Goal: Task Accomplishment & Management: Complete application form

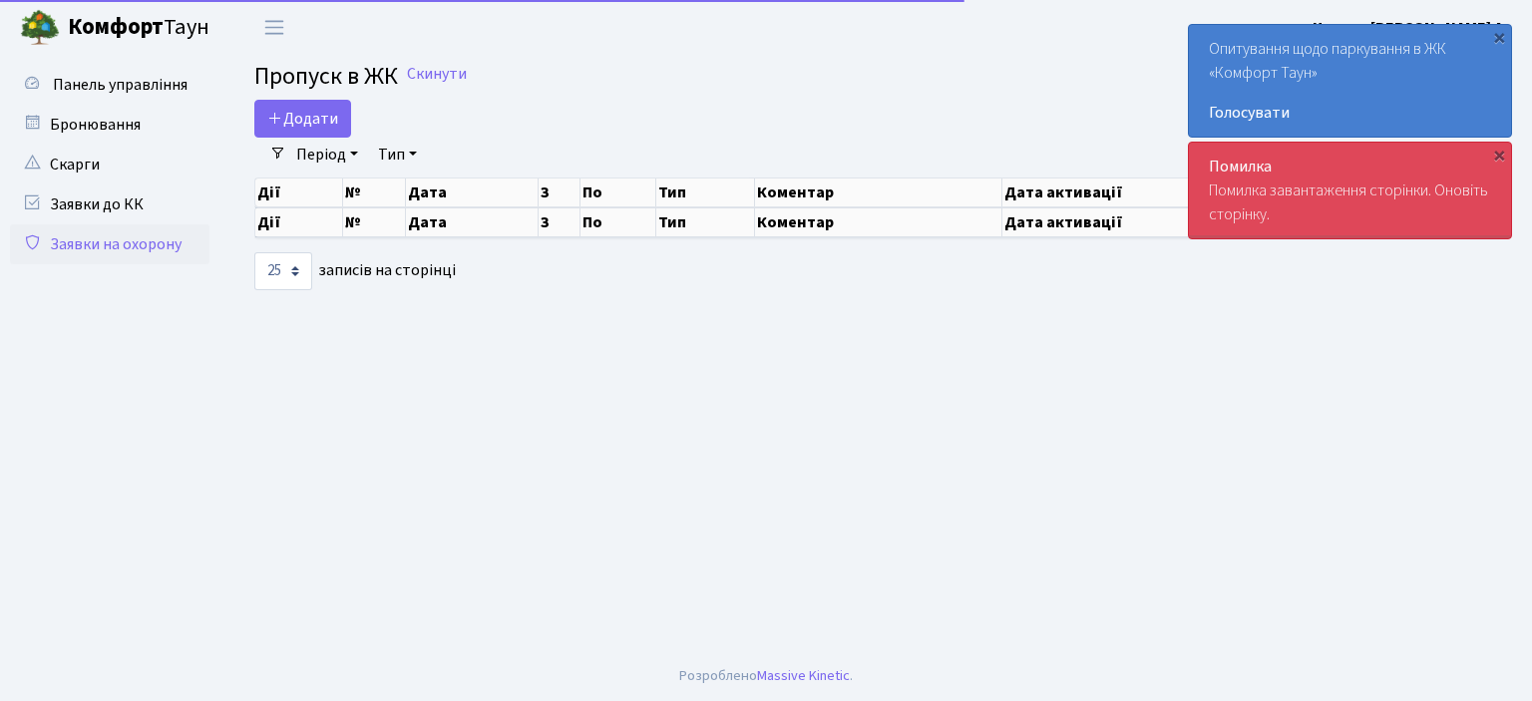
select select "25"
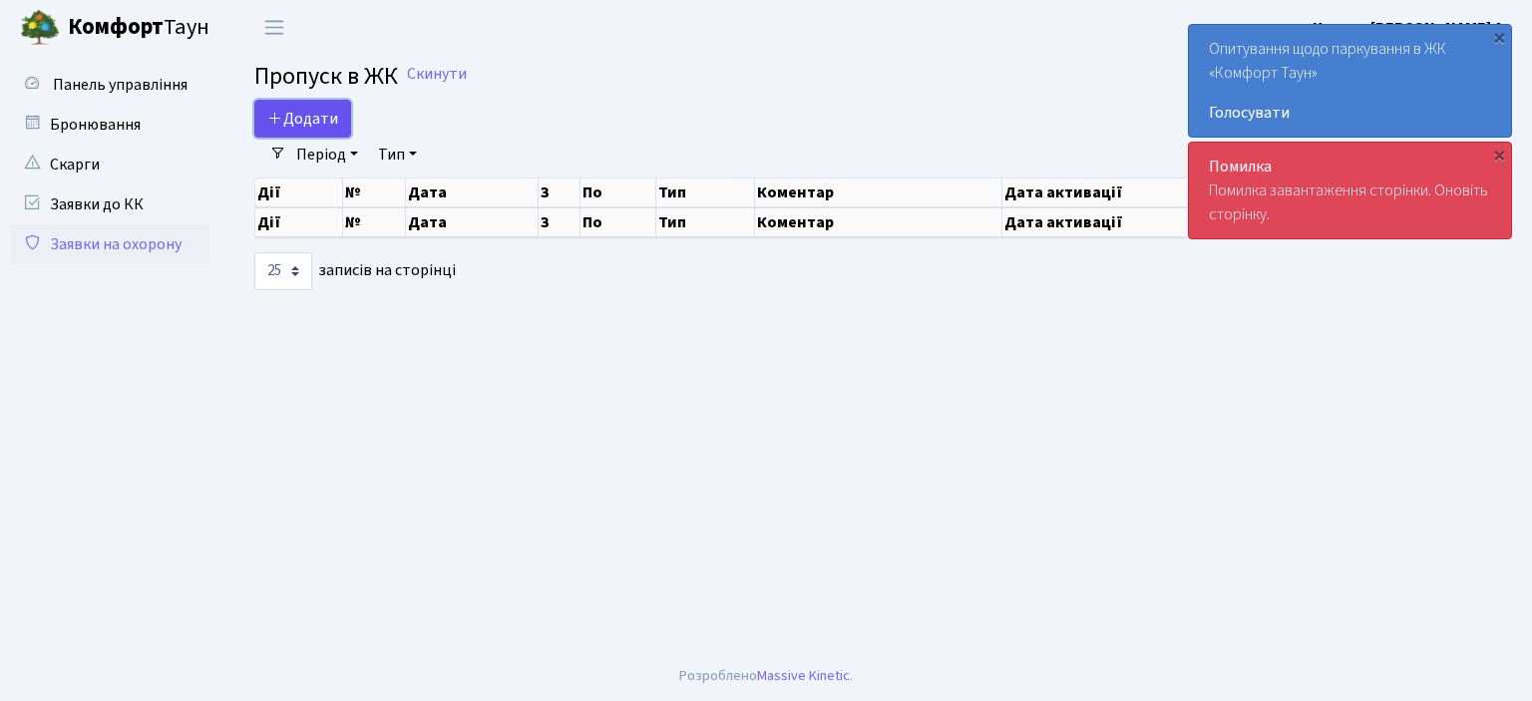
click at [287, 115] on span "Додати" at bounding box center [302, 119] width 71 height 22
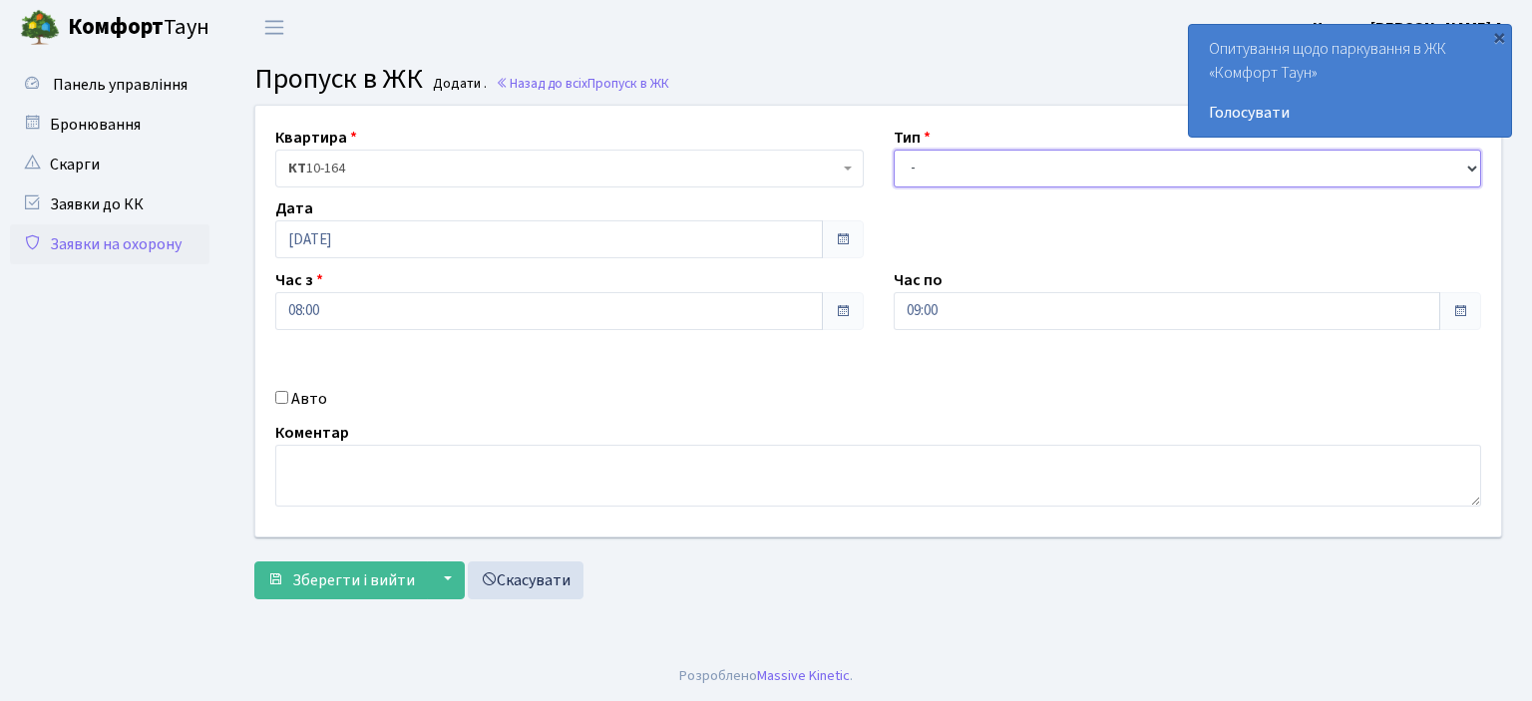
click at [1480, 168] on select "- Доставка Таксі Гості Сервіс" at bounding box center [1188, 169] width 588 height 38
select select "1"
click at [894, 150] on select "- Доставка Таксі Гості Сервіс" at bounding box center [1188, 169] width 588 height 38
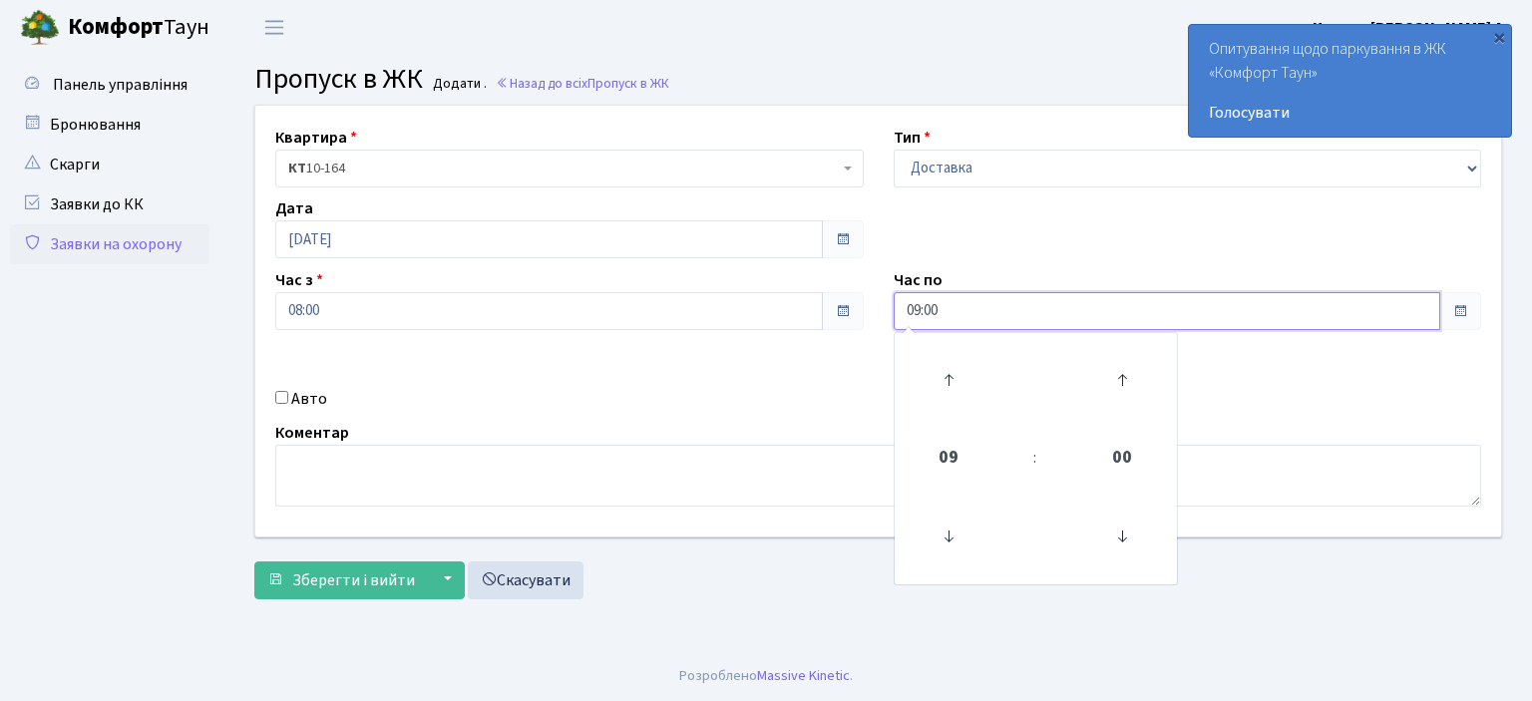
drag, startPoint x: 969, startPoint y: 306, endPoint x: 793, endPoint y: 305, distance: 176.5
click at [793, 305] on div "Квартира <b>КТ</b>&nbsp;&nbsp;&nbsp;&nbsp;10-164 КТ 10-164 Тип - Доставка Таксі…" at bounding box center [878, 321] width 1276 height 431
type input "22:00"
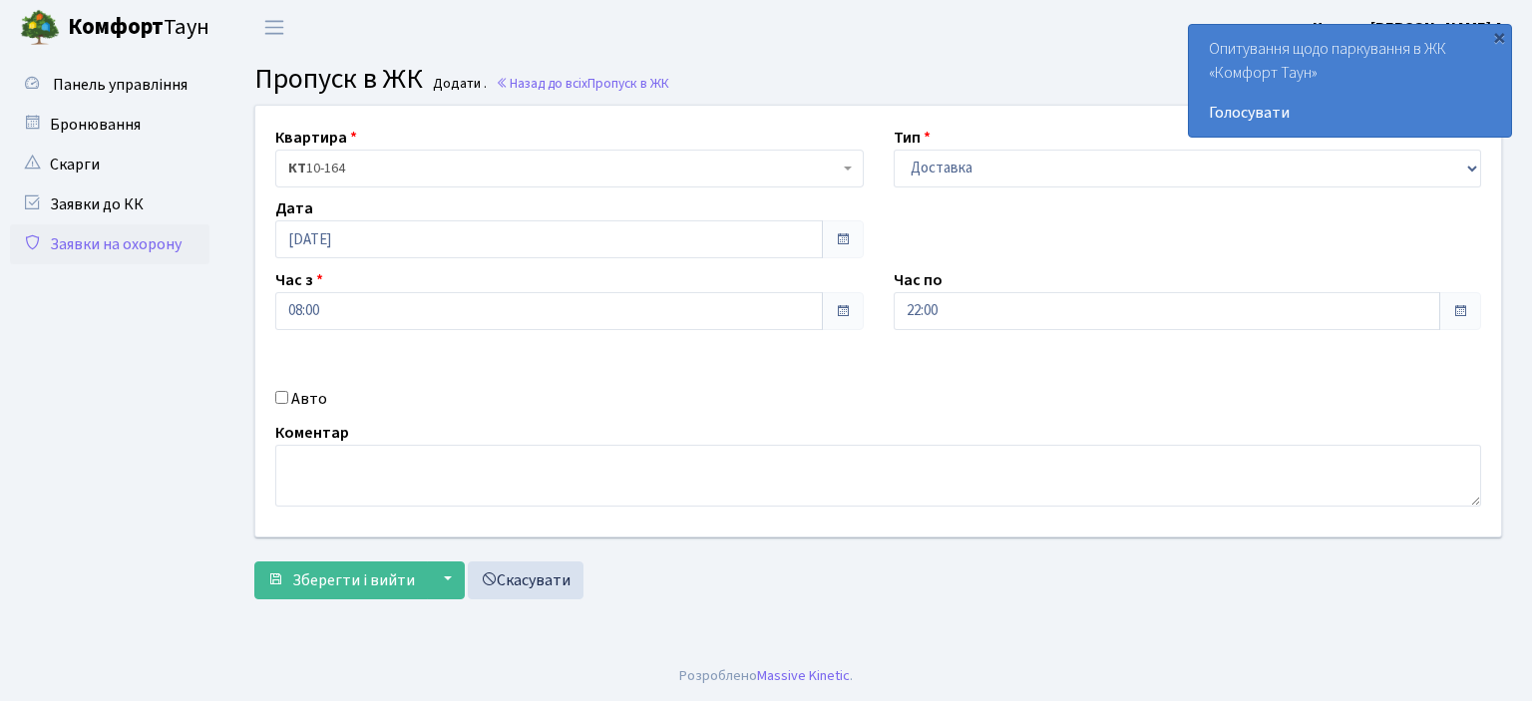
click at [279, 400] on input "Авто" at bounding box center [281, 397] width 13 height 13
checkbox input "true"
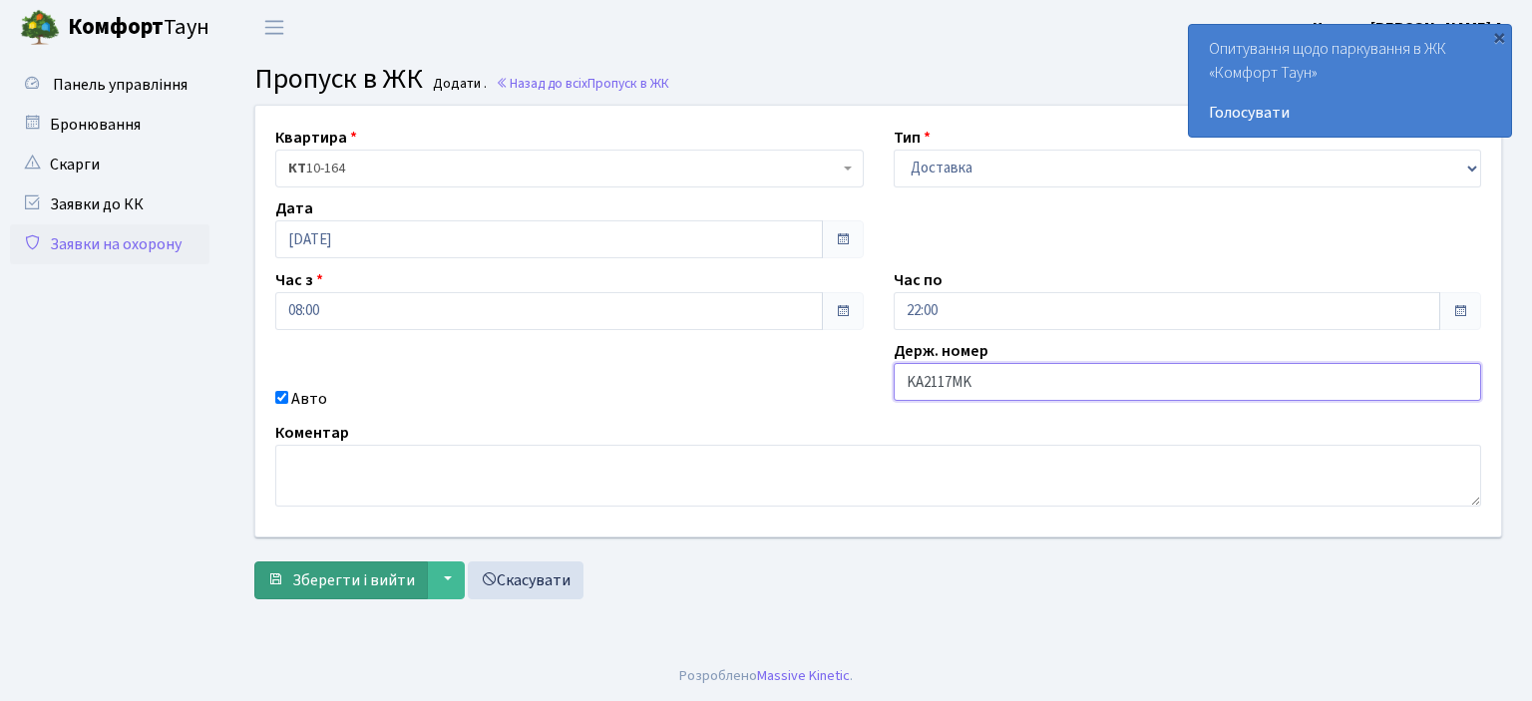
type input "KA2117MK"
click at [365, 577] on span "Зберегти і вийти" at bounding box center [353, 581] width 123 height 22
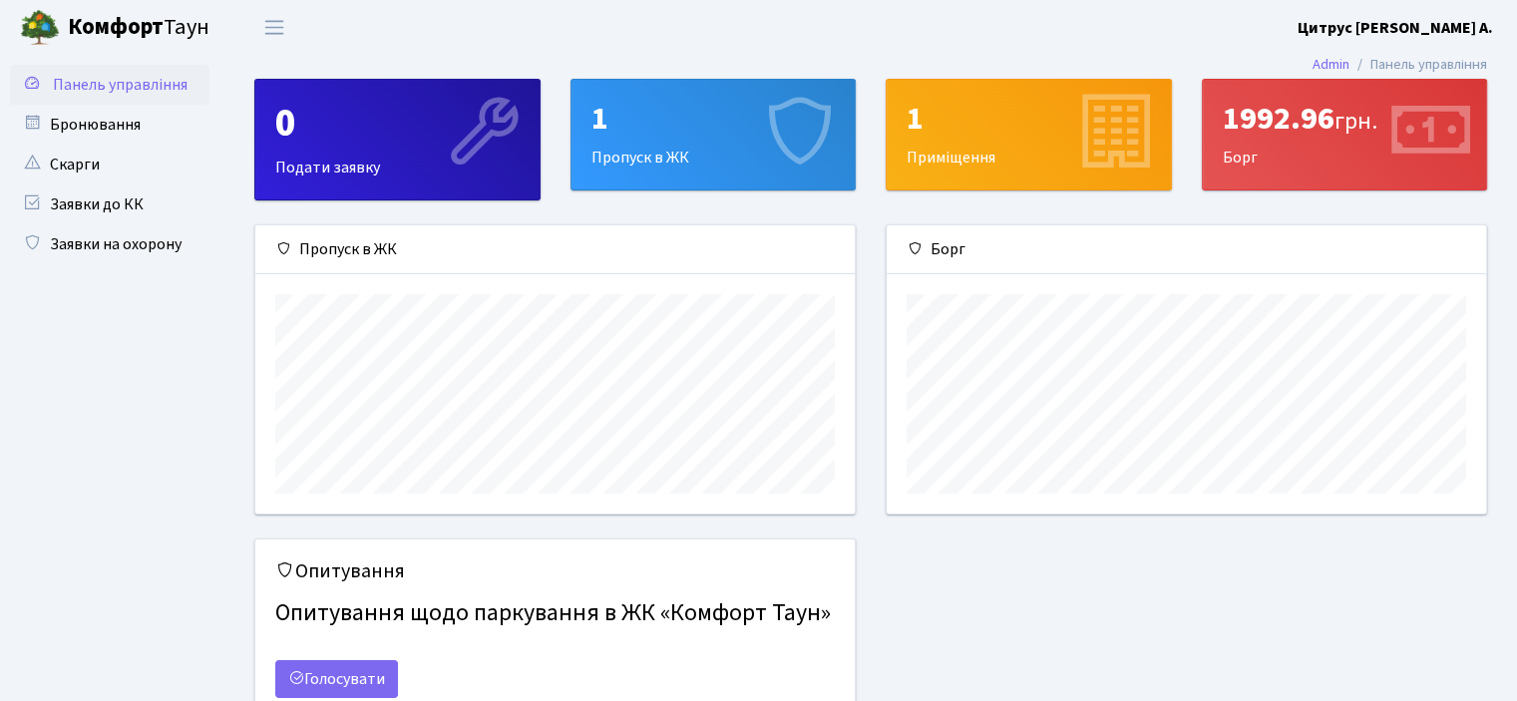
scroll to position [287, 598]
click at [105, 242] on link "Заявки на охорону" at bounding box center [109, 244] width 199 height 40
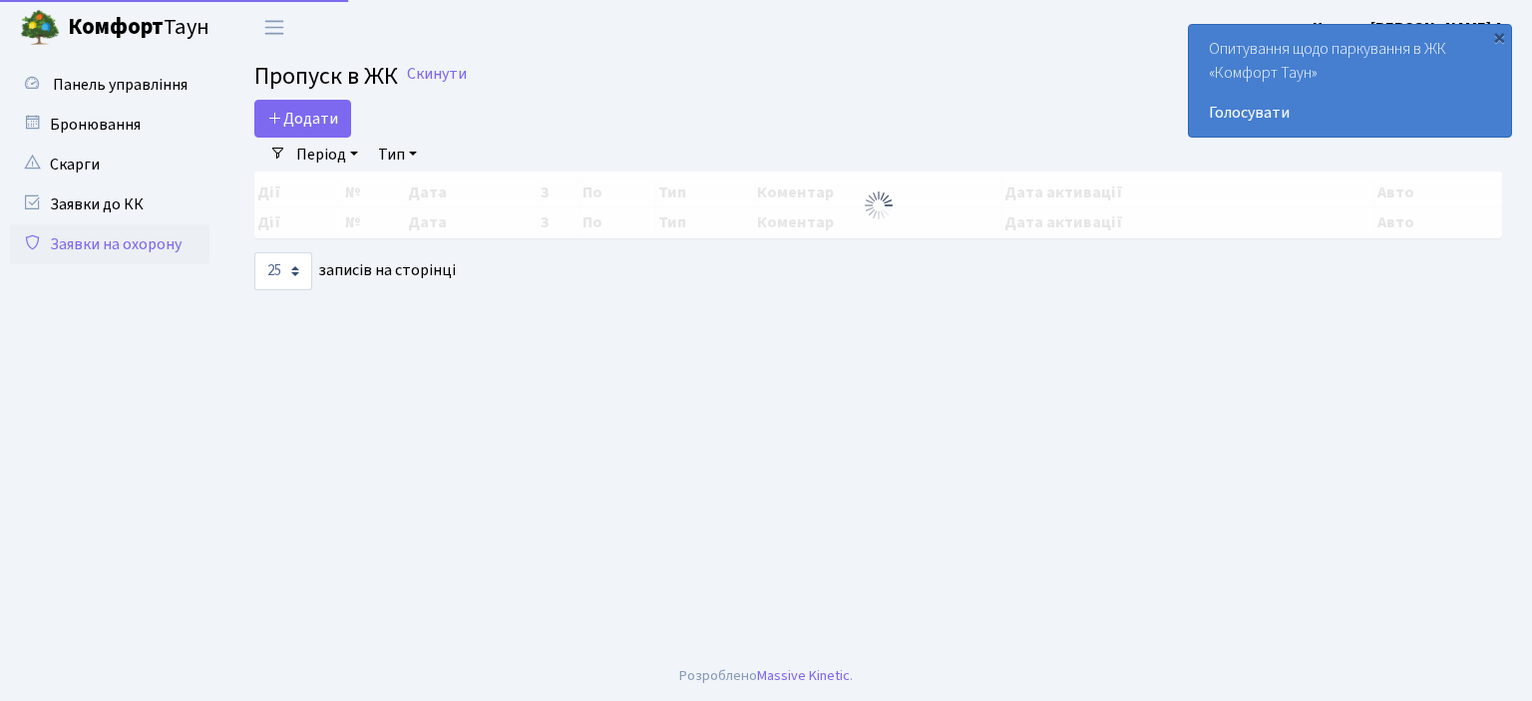
select select "25"
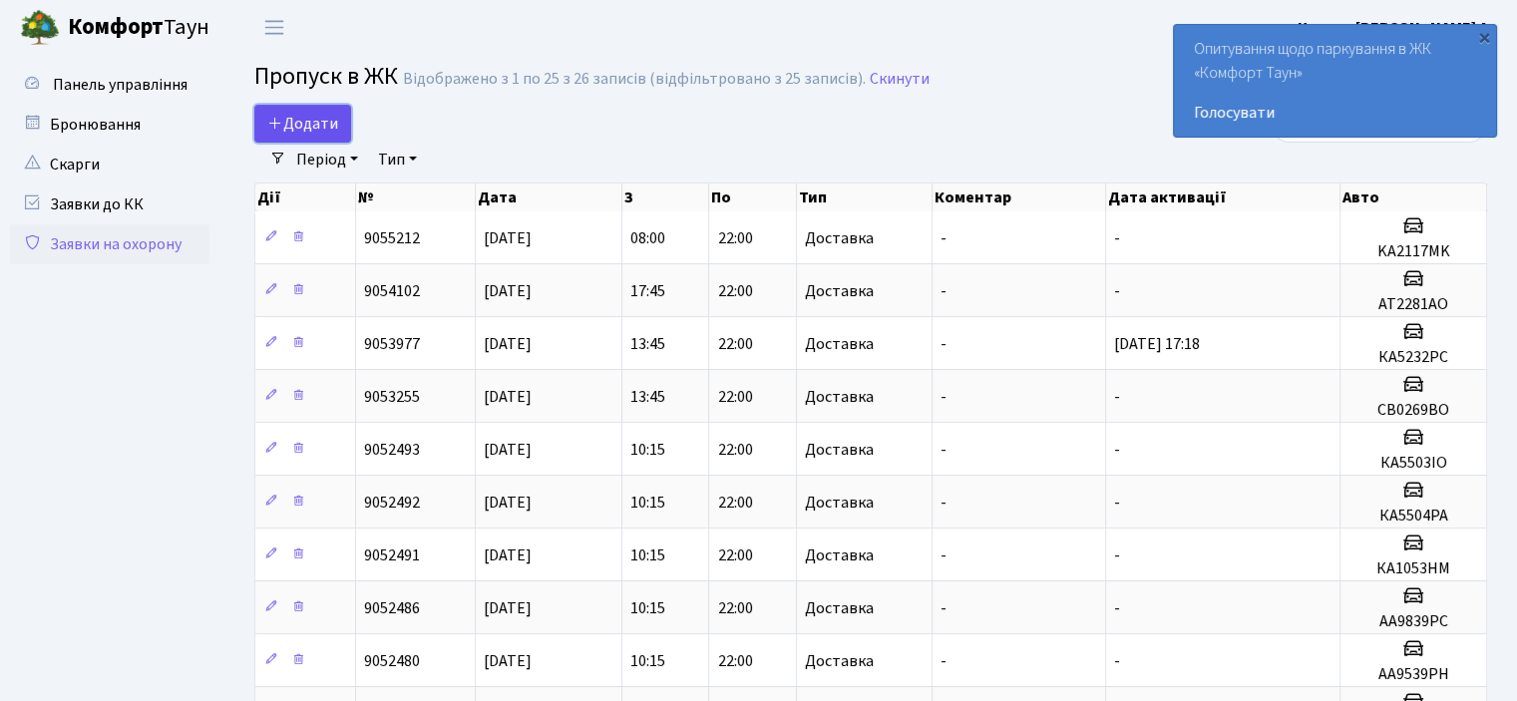
click at [291, 117] on span "Додати" at bounding box center [302, 124] width 71 height 22
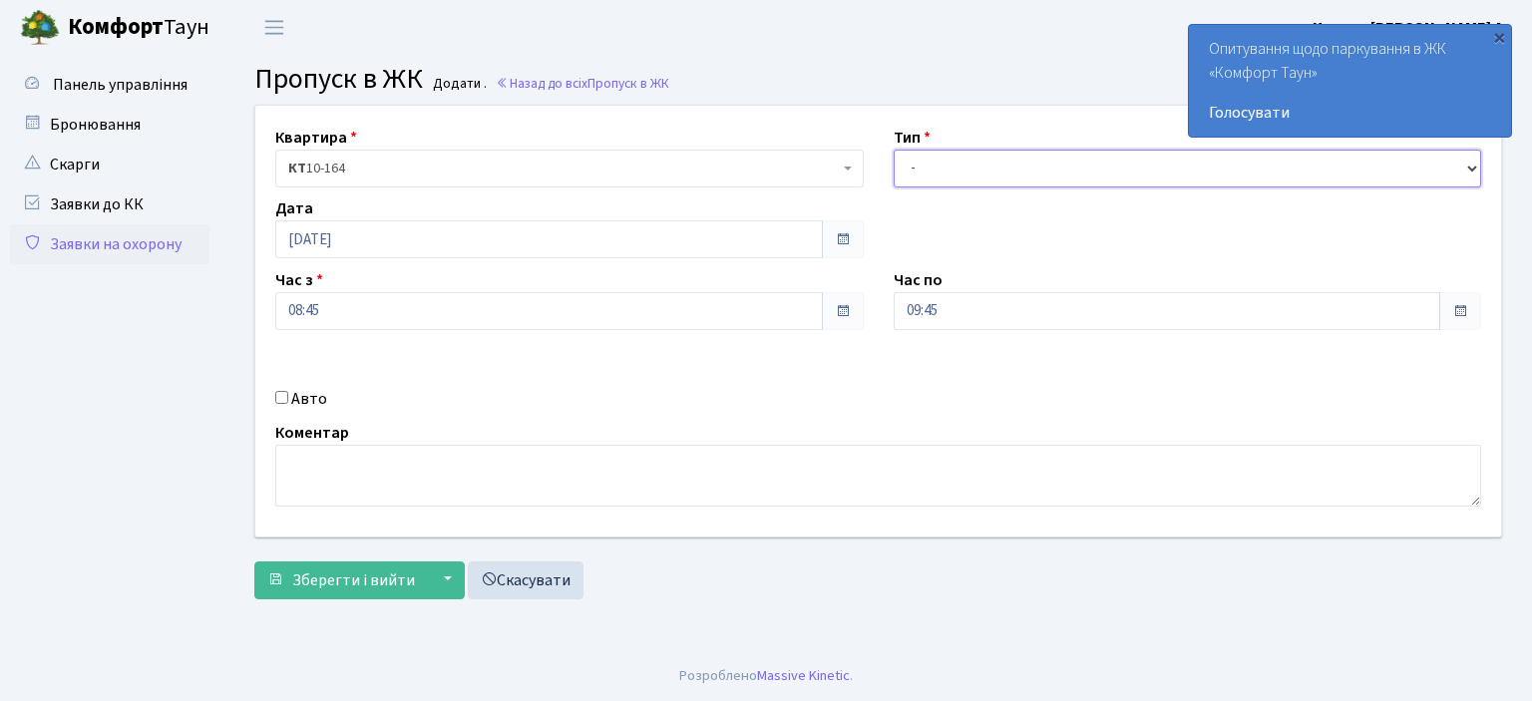
click at [1476, 168] on select "- Доставка Таксі Гості Сервіс" at bounding box center [1188, 169] width 588 height 38
select select "1"
click at [894, 150] on select "- Доставка Таксі Гості Сервіс" at bounding box center [1188, 169] width 588 height 38
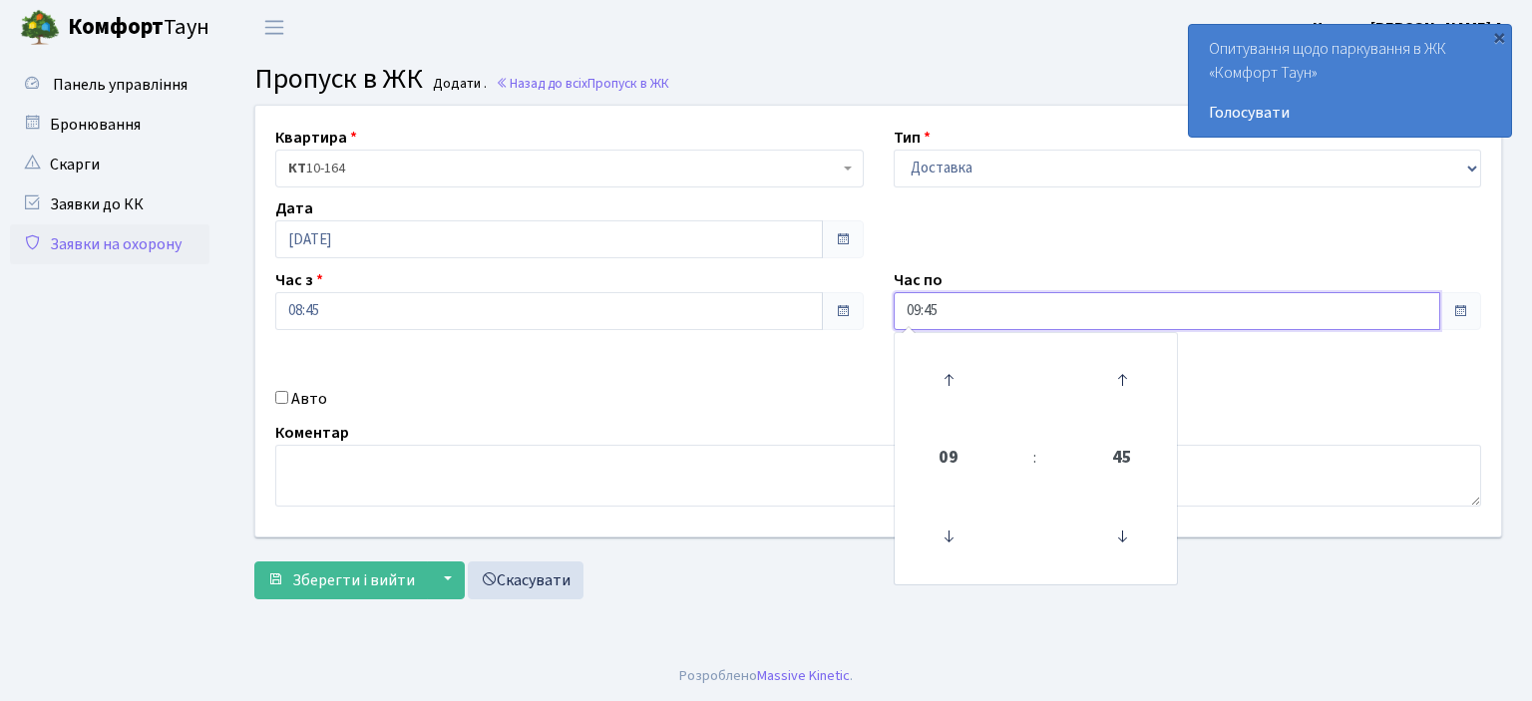
drag, startPoint x: 982, startPoint y: 306, endPoint x: 668, endPoint y: 301, distance: 314.2
click at [682, 302] on div "Квартира <b>КТ</b>&nbsp;&nbsp;&nbsp;&nbsp;10-164 КТ 10-164 Тип - Доставка Таксі…" at bounding box center [878, 321] width 1276 height 431
type input "22:00"
click at [276, 391] on input "Авто" at bounding box center [281, 397] width 13 height 13
checkbox input "true"
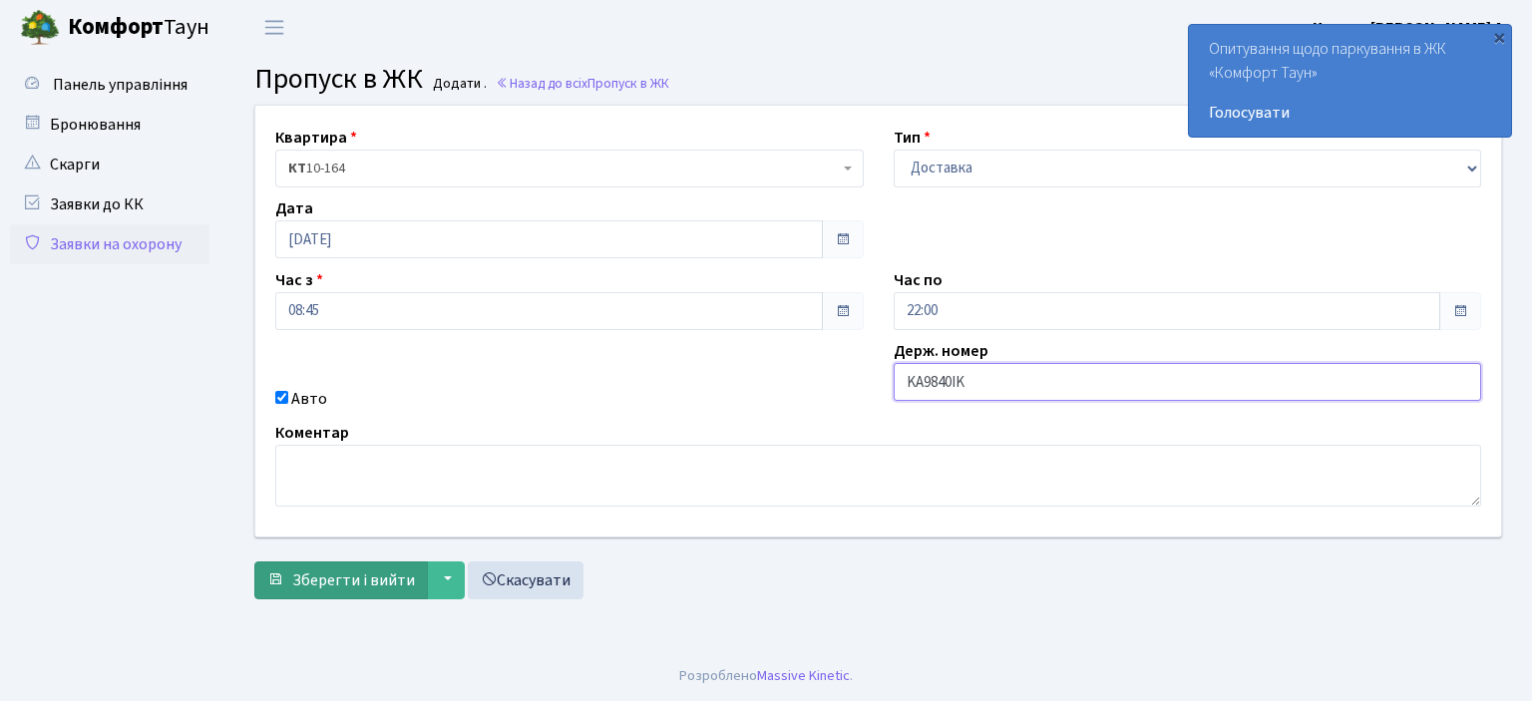
type input "KA9840IK"
click at [363, 593] on button "Зберегти і вийти" at bounding box center [341, 581] width 174 height 38
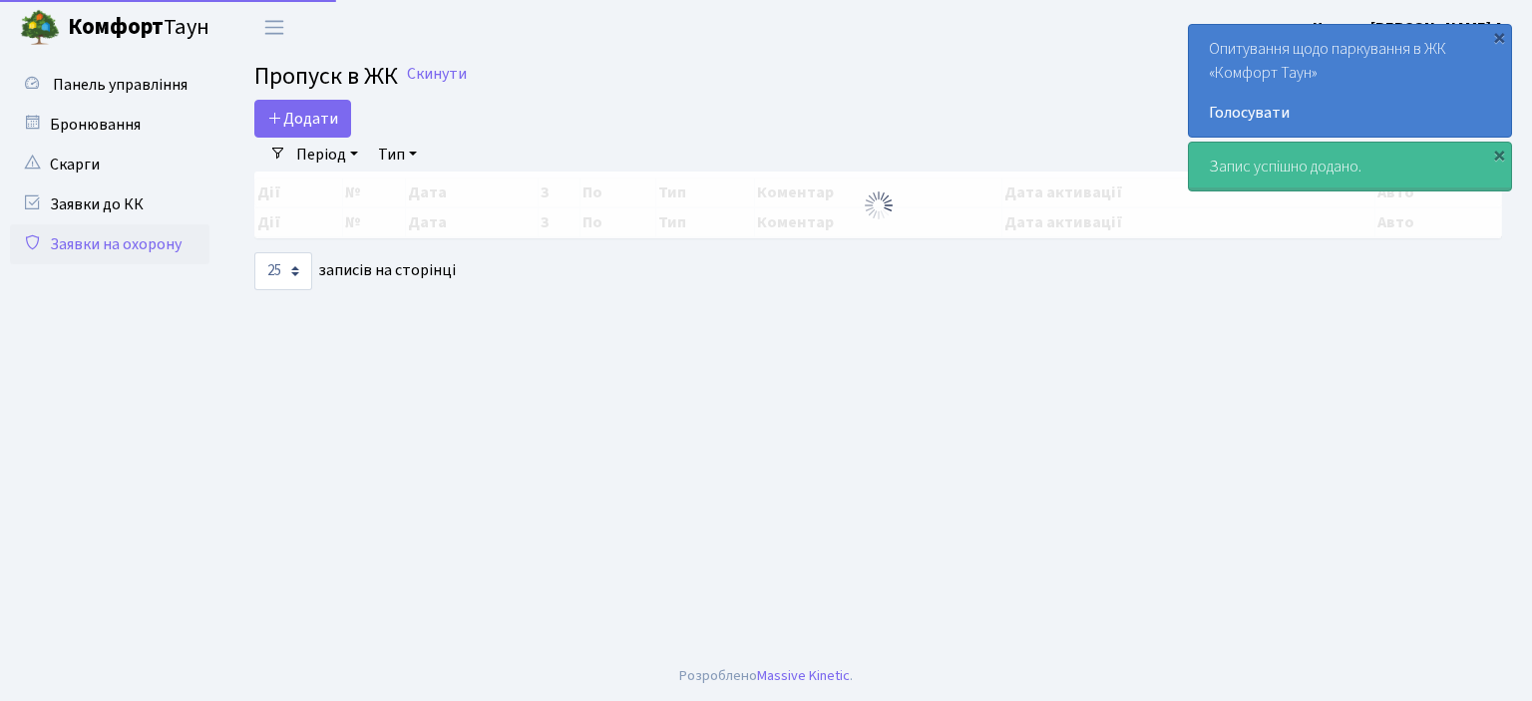
select select "25"
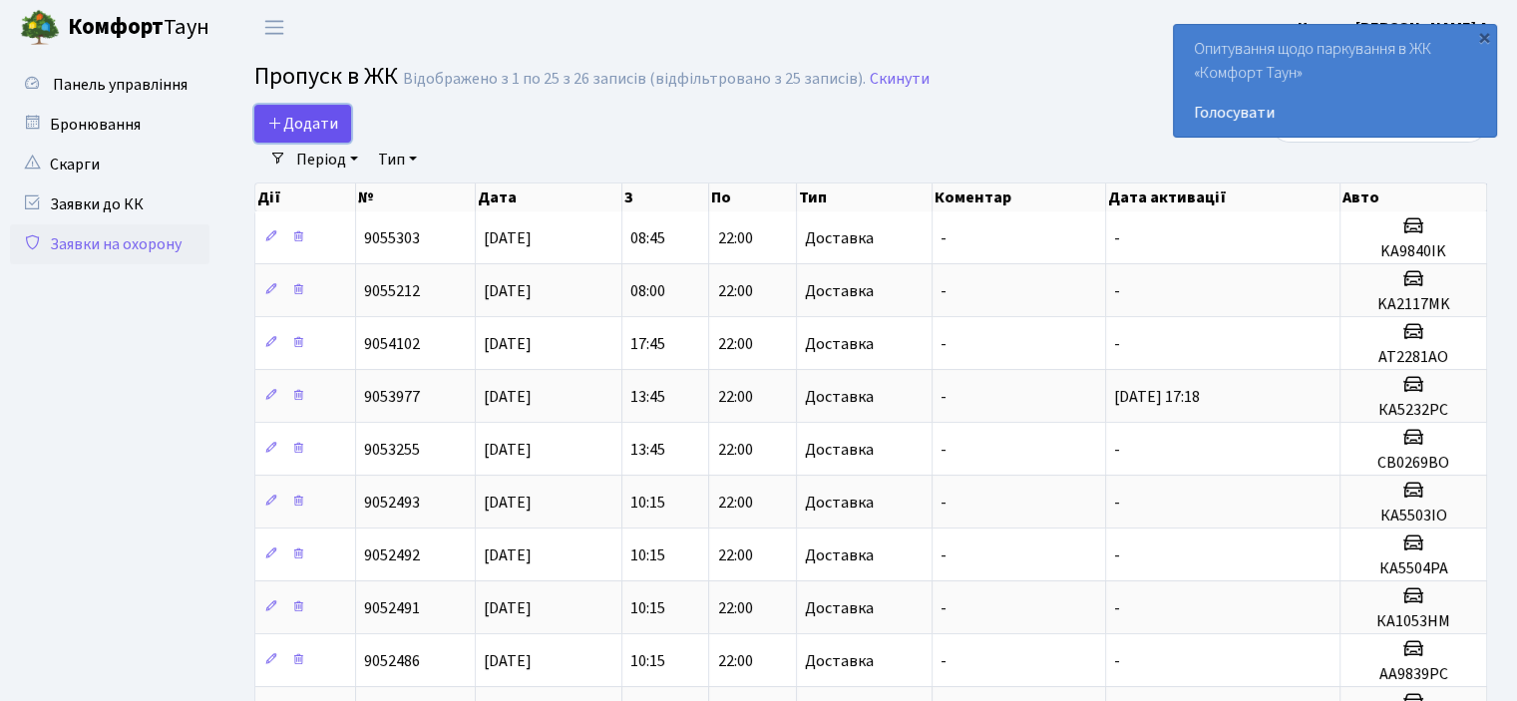
click at [305, 120] on span "Додати" at bounding box center [302, 124] width 71 height 22
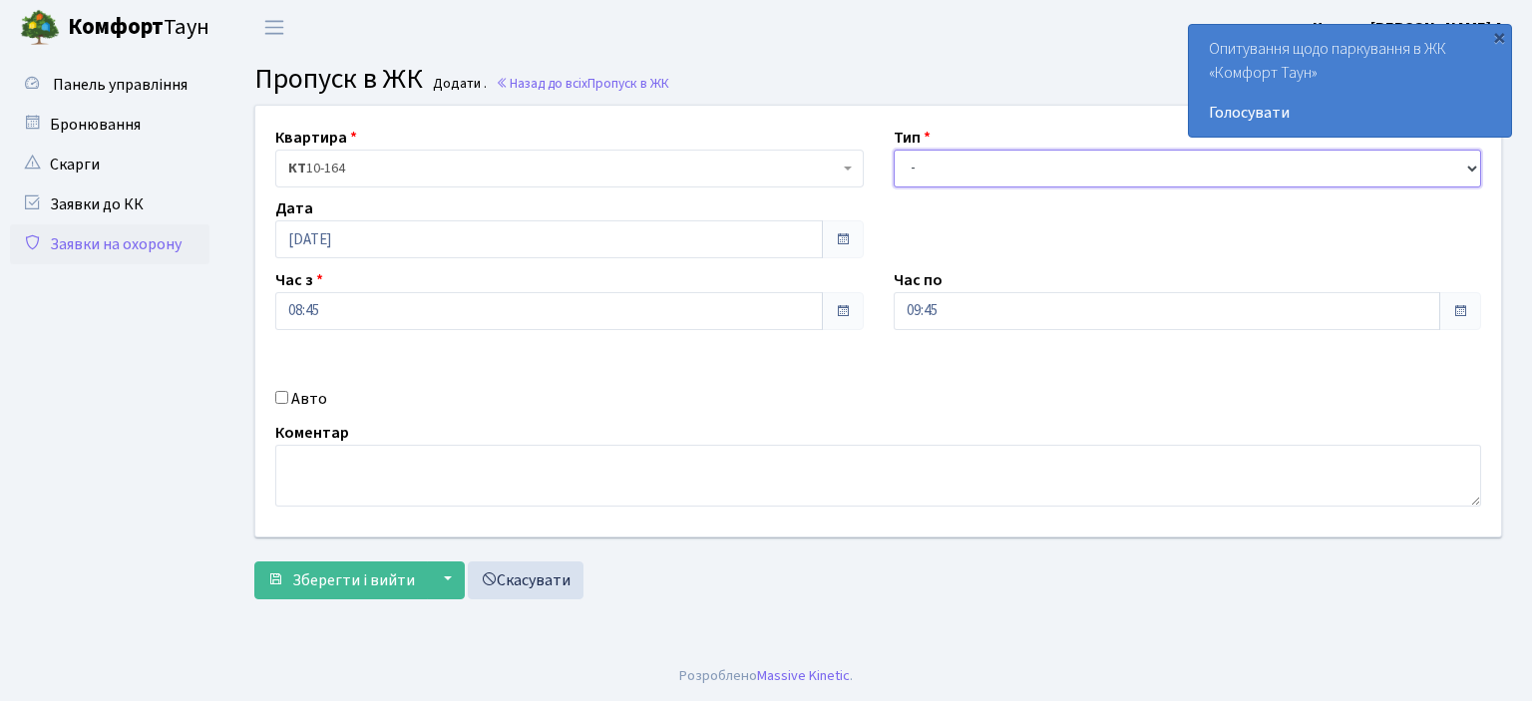
click at [1470, 167] on select "- Доставка Таксі Гості Сервіс" at bounding box center [1188, 169] width 588 height 38
select select "1"
click at [894, 150] on select "- Доставка Таксі Гості Сервіс" at bounding box center [1188, 169] width 588 height 38
click at [282, 395] on input "Авто" at bounding box center [281, 397] width 13 height 13
checkbox input "true"
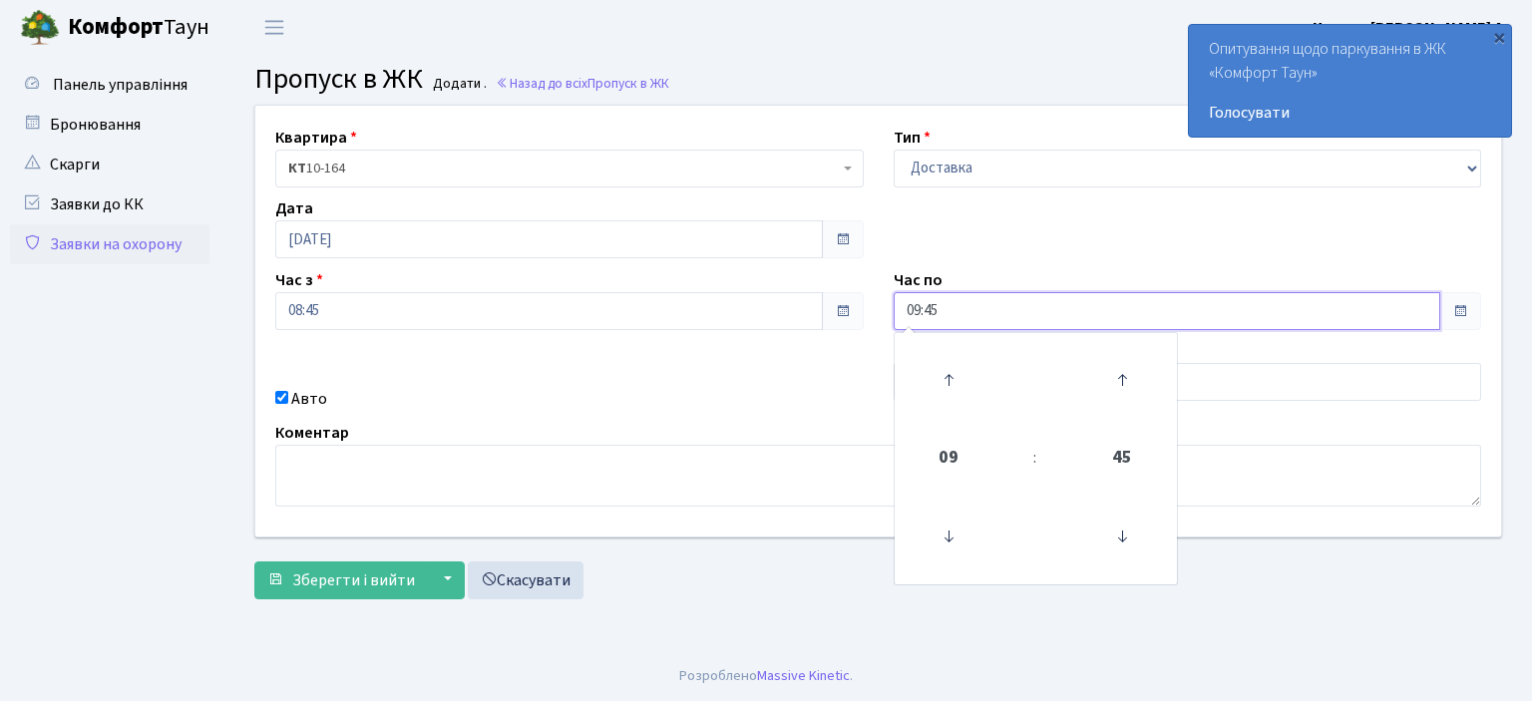
drag, startPoint x: 950, startPoint y: 311, endPoint x: 840, endPoint y: 311, distance: 109.7
click at [840, 311] on div "Квартира <b>КТ</b>&nbsp;&nbsp;&nbsp;&nbsp;10-164 КТ 10-164 Тип - Доставка Таксі…" at bounding box center [878, 321] width 1276 height 431
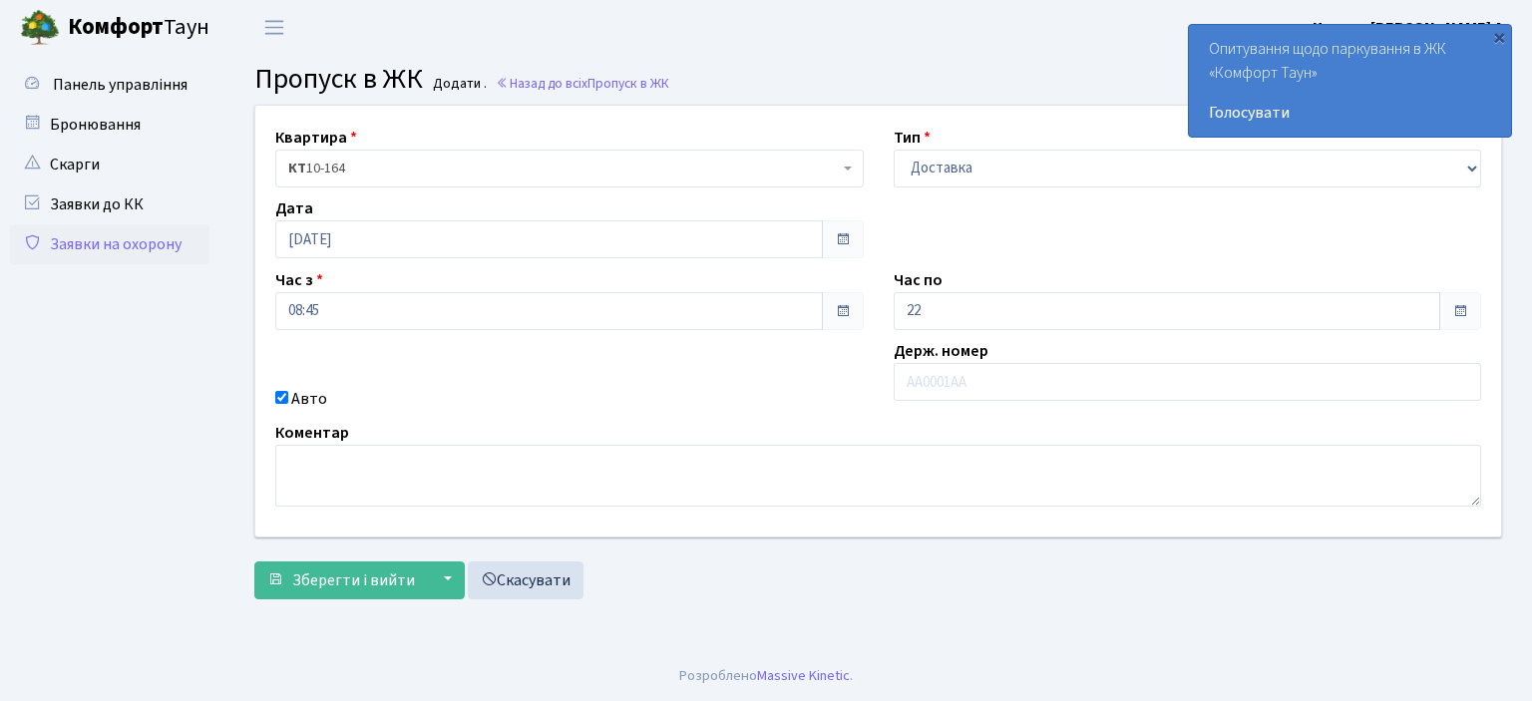
type input "22:00"
click at [838, 369] on div "Квартира <b>КТ</b>&nbsp;&nbsp;&nbsp;&nbsp;10-164 КТ 10-164 Тип - Доставка Таксі…" at bounding box center [878, 321] width 1276 height 431
click at [942, 381] on input "text" at bounding box center [1188, 382] width 588 height 38
type input "AI6184MK"
click at [404, 581] on span "Зберегти і вийти" at bounding box center [353, 581] width 123 height 22
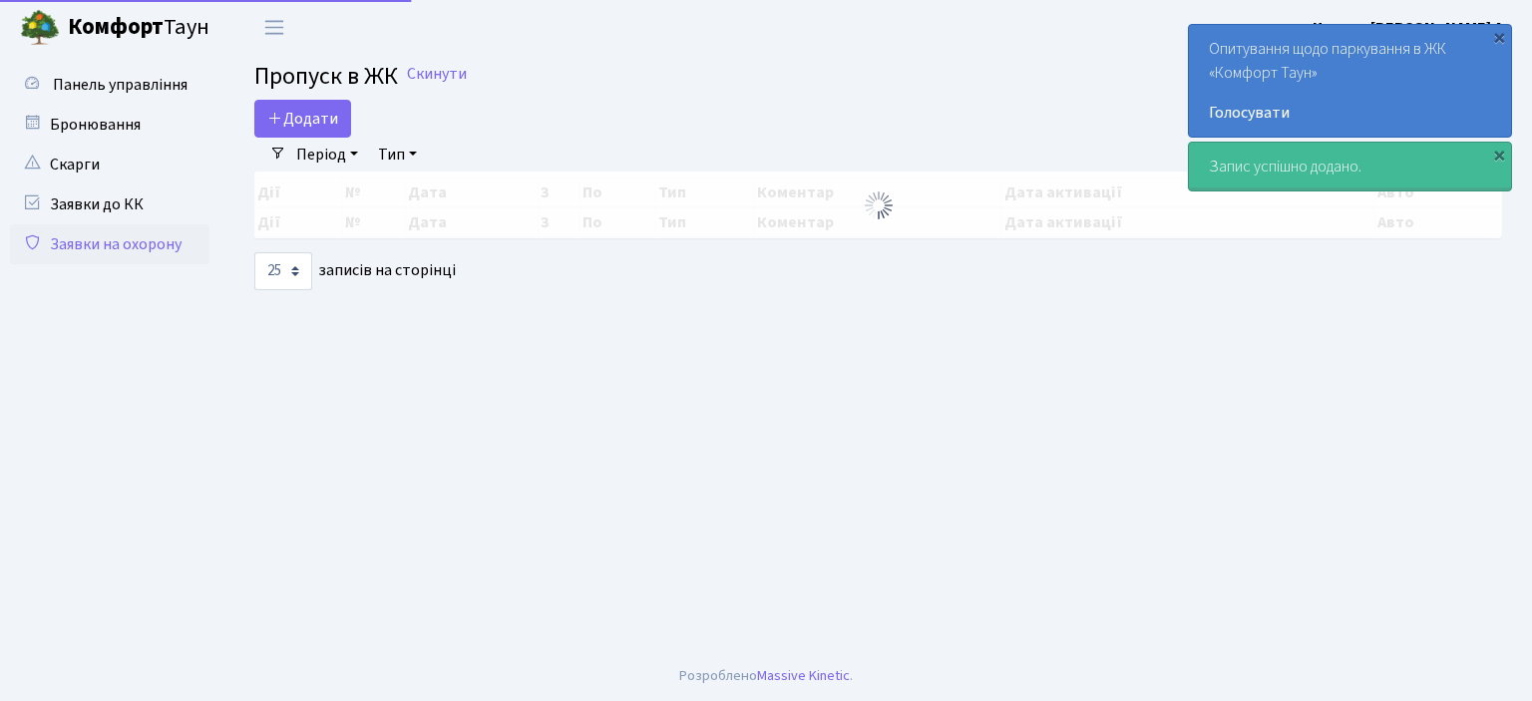
select select "25"
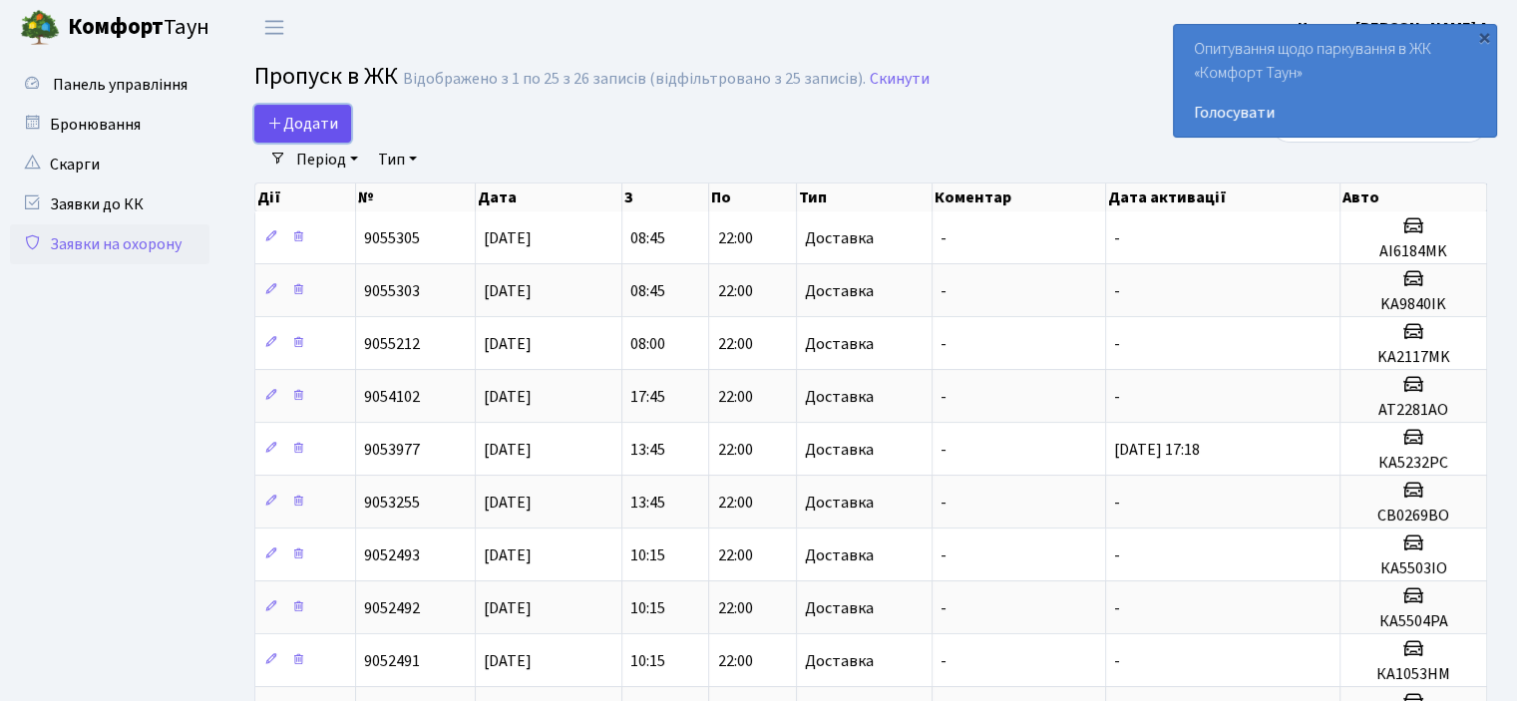
click at [303, 132] on span "Додати" at bounding box center [302, 124] width 71 height 22
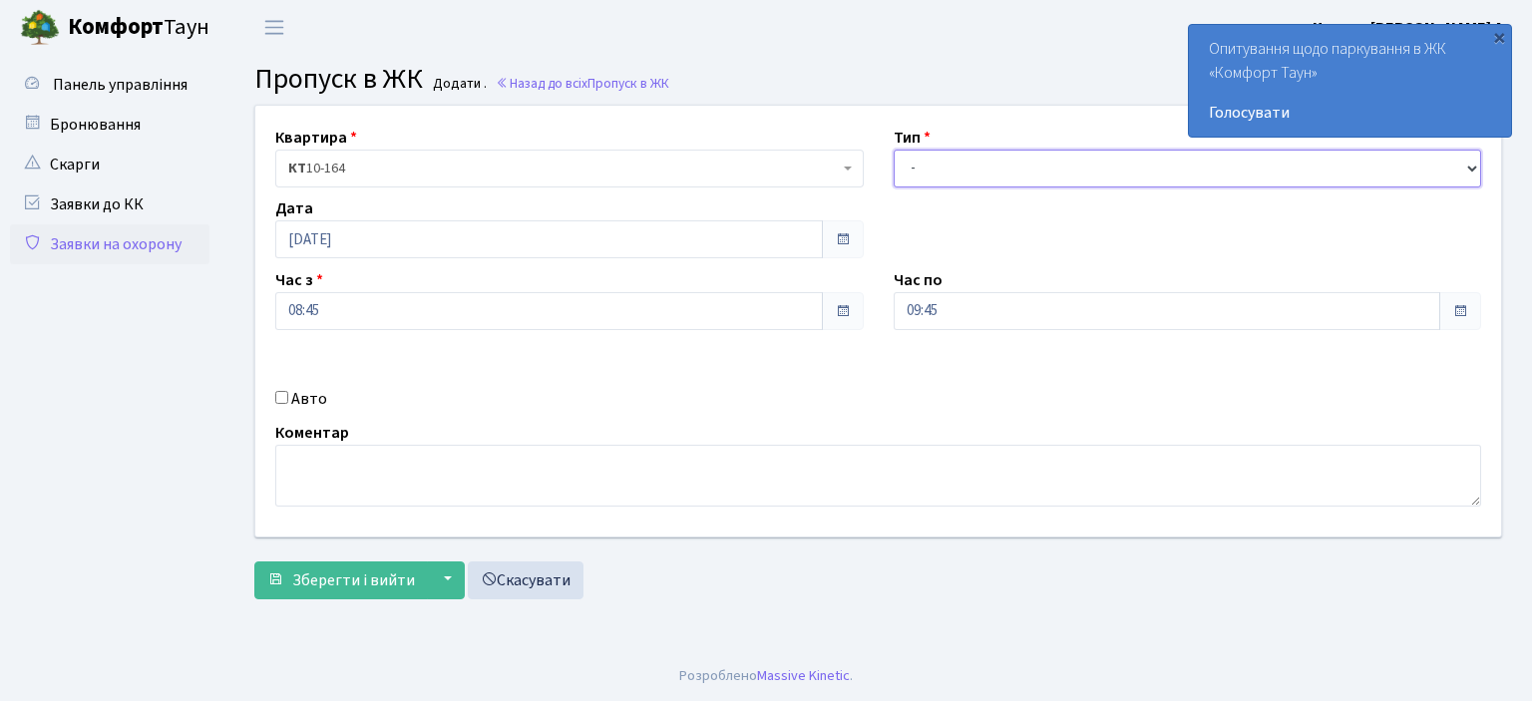
click at [1478, 159] on select "- Доставка Таксі Гості Сервіс" at bounding box center [1188, 169] width 588 height 38
select select "1"
click at [894, 150] on select "- Доставка Таксі Гості Сервіс" at bounding box center [1188, 169] width 588 height 38
click at [277, 400] on input "Авто" at bounding box center [281, 397] width 13 height 13
checkbox input "true"
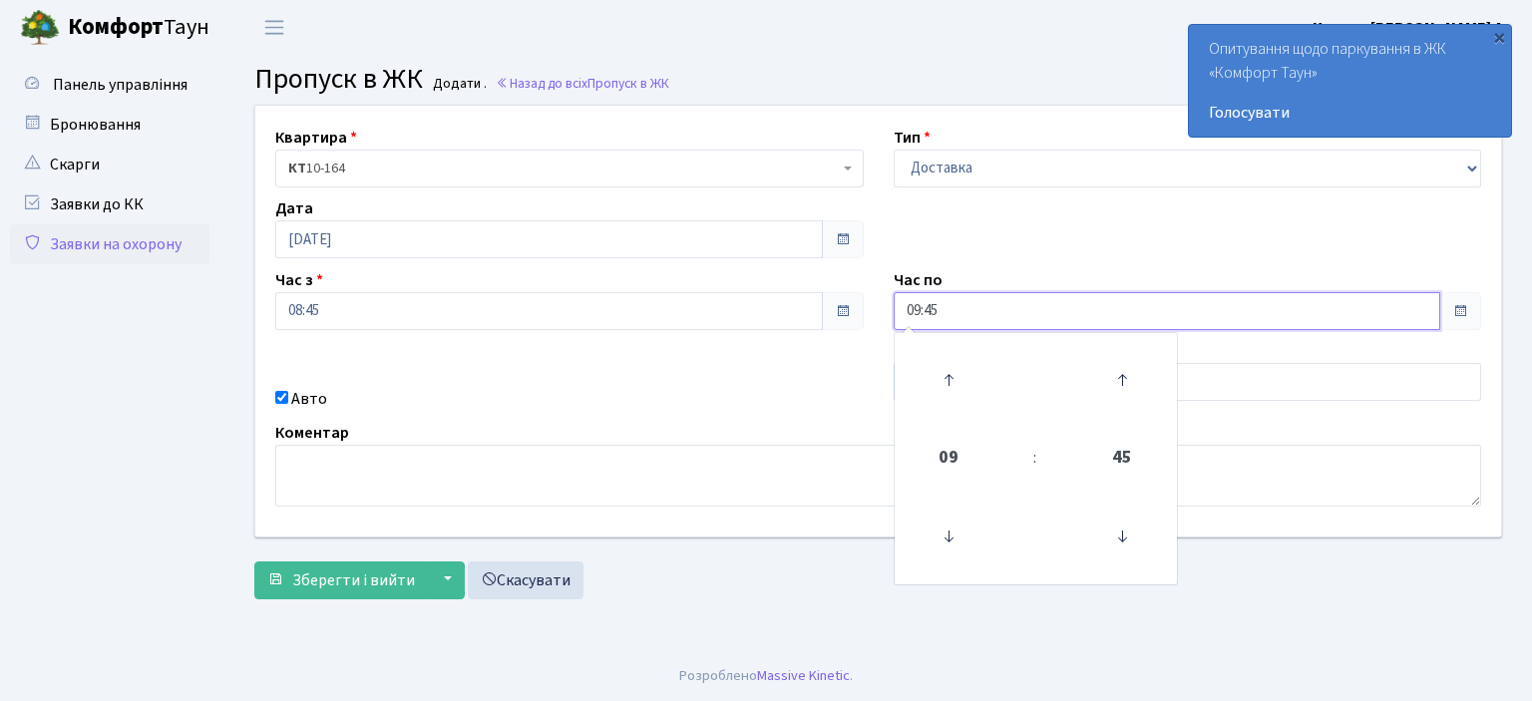
drag, startPoint x: 969, startPoint y: 306, endPoint x: 764, endPoint y: 314, distance: 205.6
click at [790, 306] on div "Квартира <b>КТ</b>&nbsp;&nbsp;&nbsp;&nbsp;10-164 КТ 10-164 Тип - Доставка Таксі…" at bounding box center [878, 321] width 1276 height 431
type input "22:00"
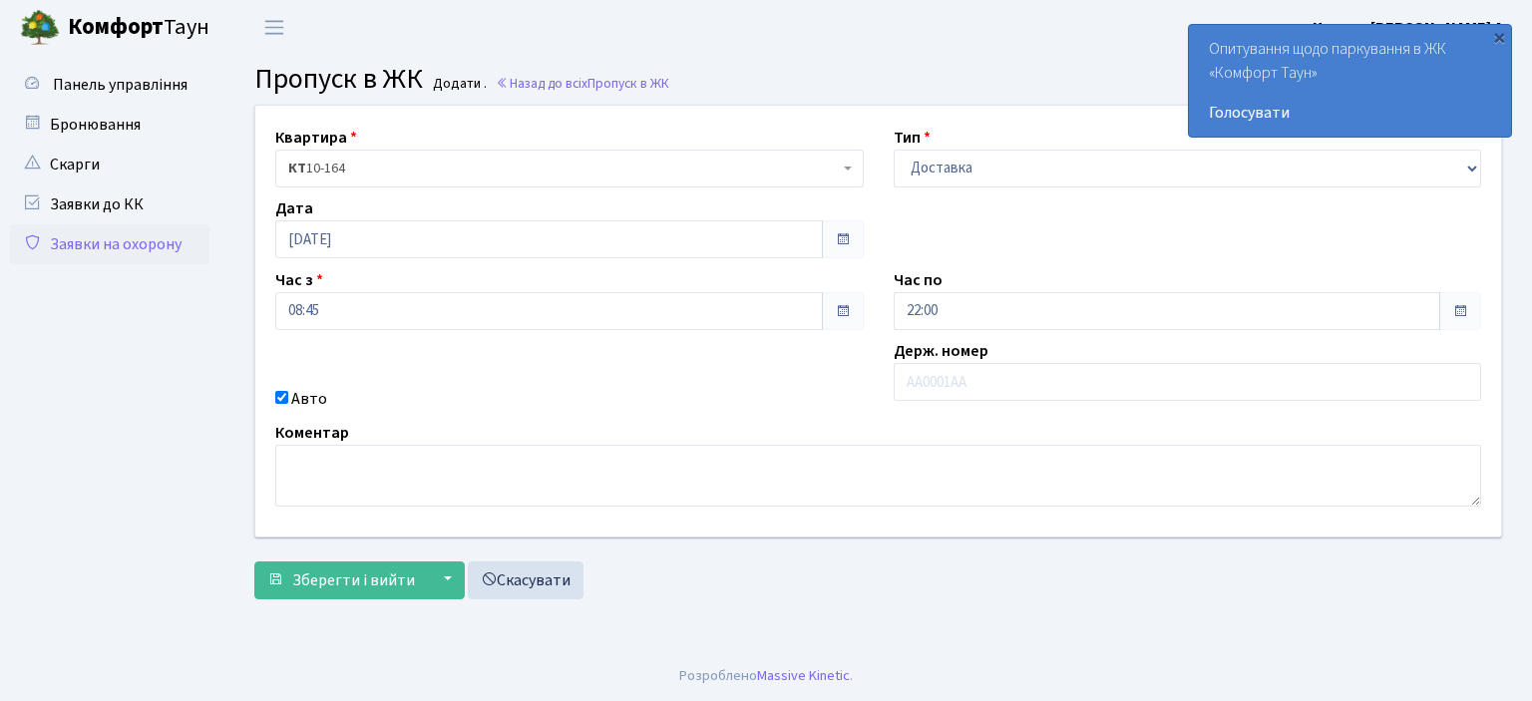
drag, startPoint x: 769, startPoint y: 355, endPoint x: 1070, endPoint y: 391, distance: 303.3
click at [770, 356] on div "Квартира <b>КТ</b>&nbsp;&nbsp;&nbsp;&nbsp;10-164 КТ 10-164 Тип - Доставка Таксі…" at bounding box center [878, 321] width 1276 height 431
click at [973, 396] on input "text" at bounding box center [1188, 382] width 588 height 38
type input "AA7563IO"
click at [373, 585] on span "Зберегти і вийти" at bounding box center [353, 581] width 123 height 22
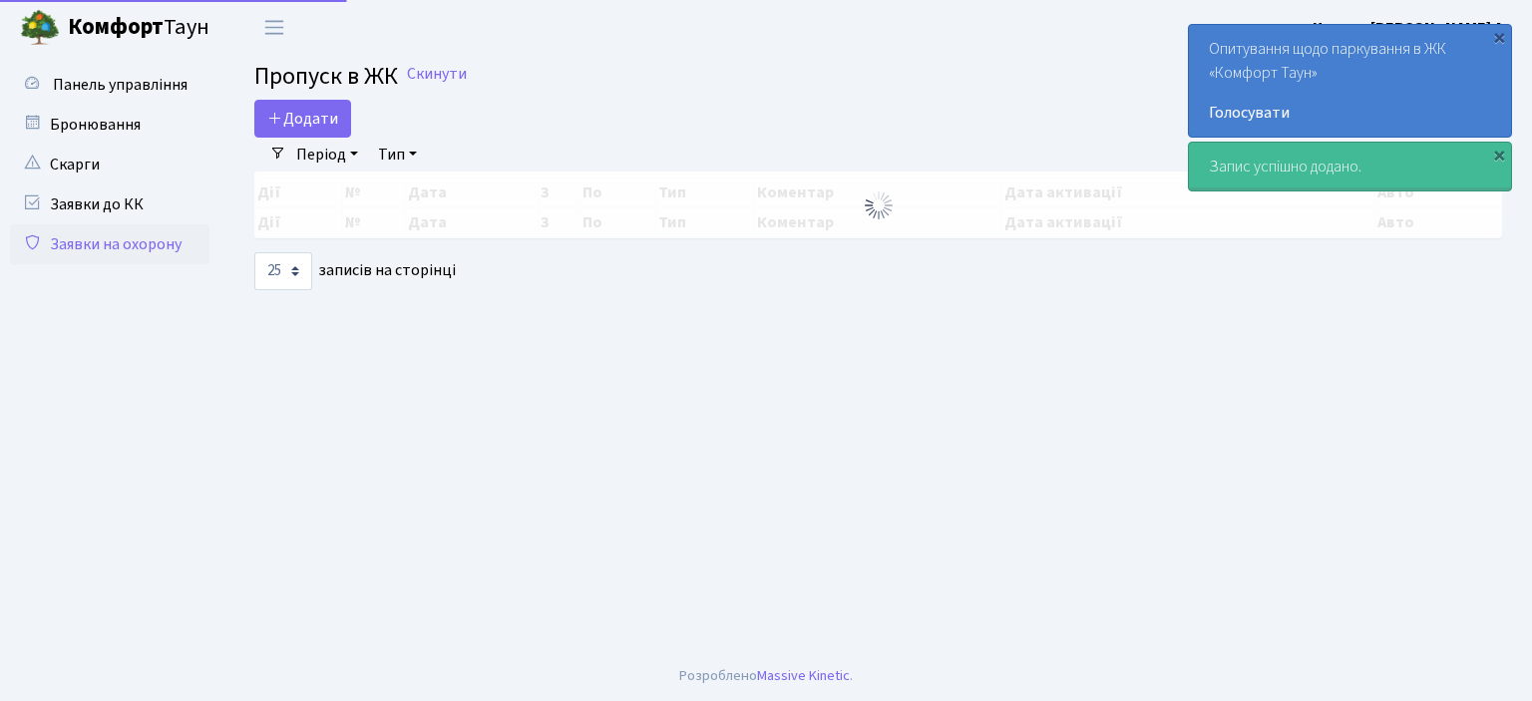
select select "25"
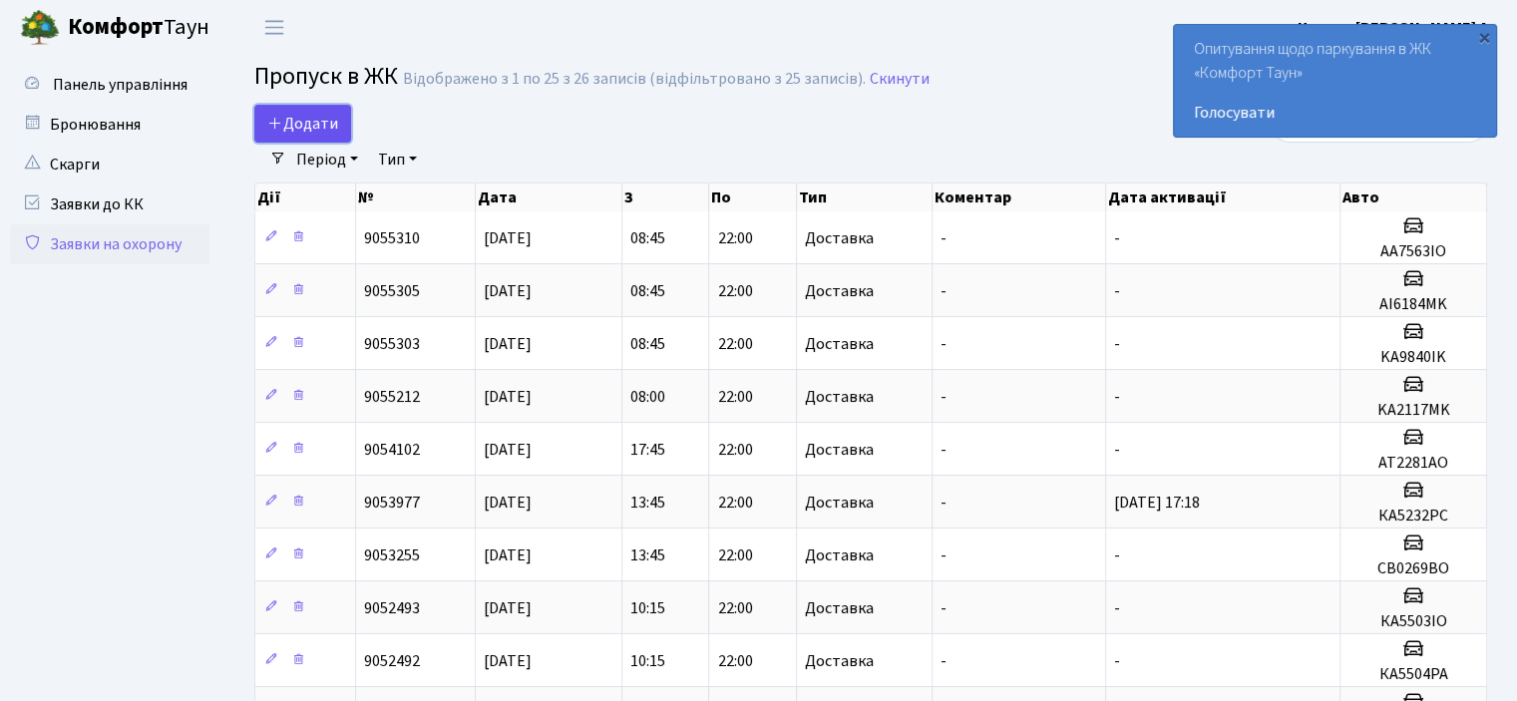
click at [263, 117] on link "Додати" at bounding box center [302, 124] width 97 height 38
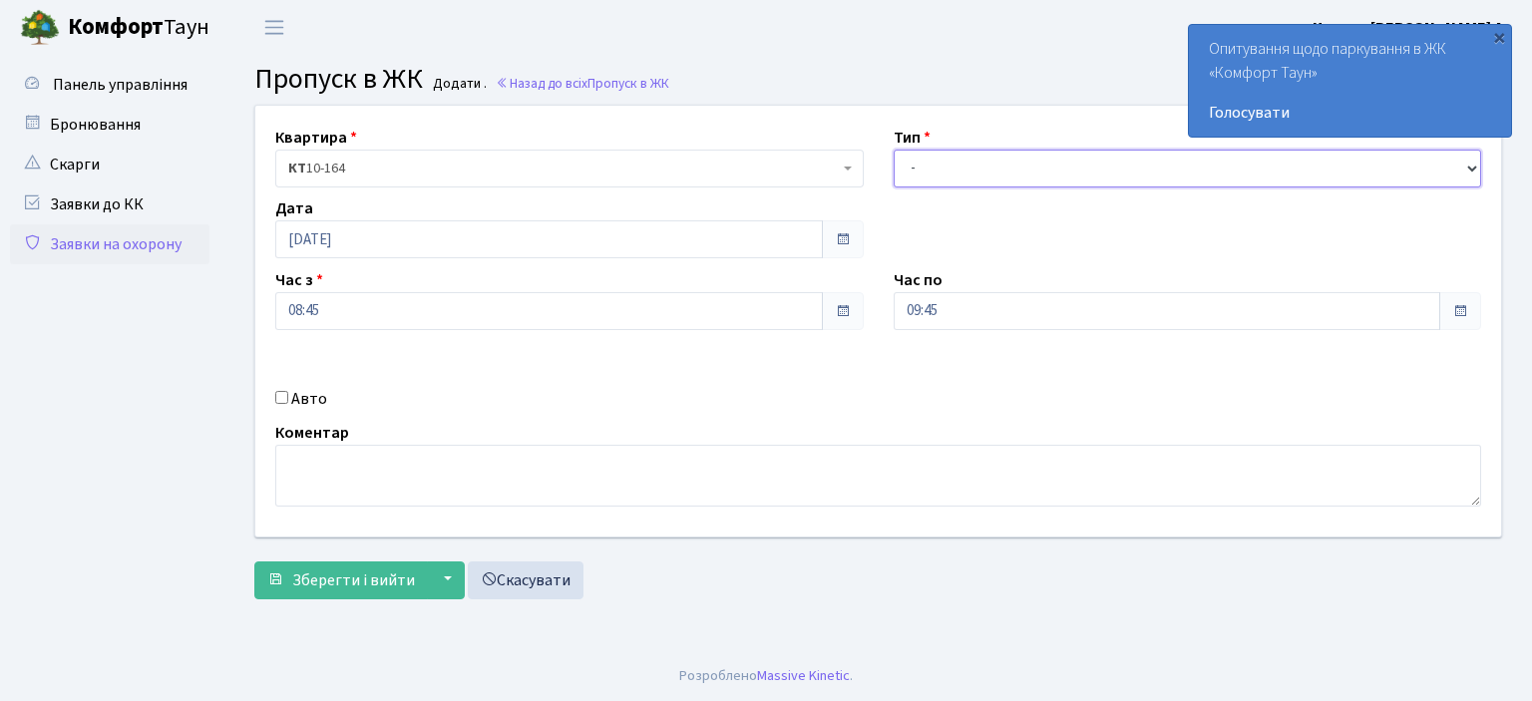
click at [1480, 166] on select "- Доставка Таксі Гості Сервіс" at bounding box center [1188, 169] width 588 height 38
select select "1"
click at [894, 150] on select "- Доставка Таксі Гості Сервіс" at bounding box center [1188, 169] width 588 height 38
click at [279, 395] on input "Авто" at bounding box center [281, 397] width 13 height 13
checkbox input "true"
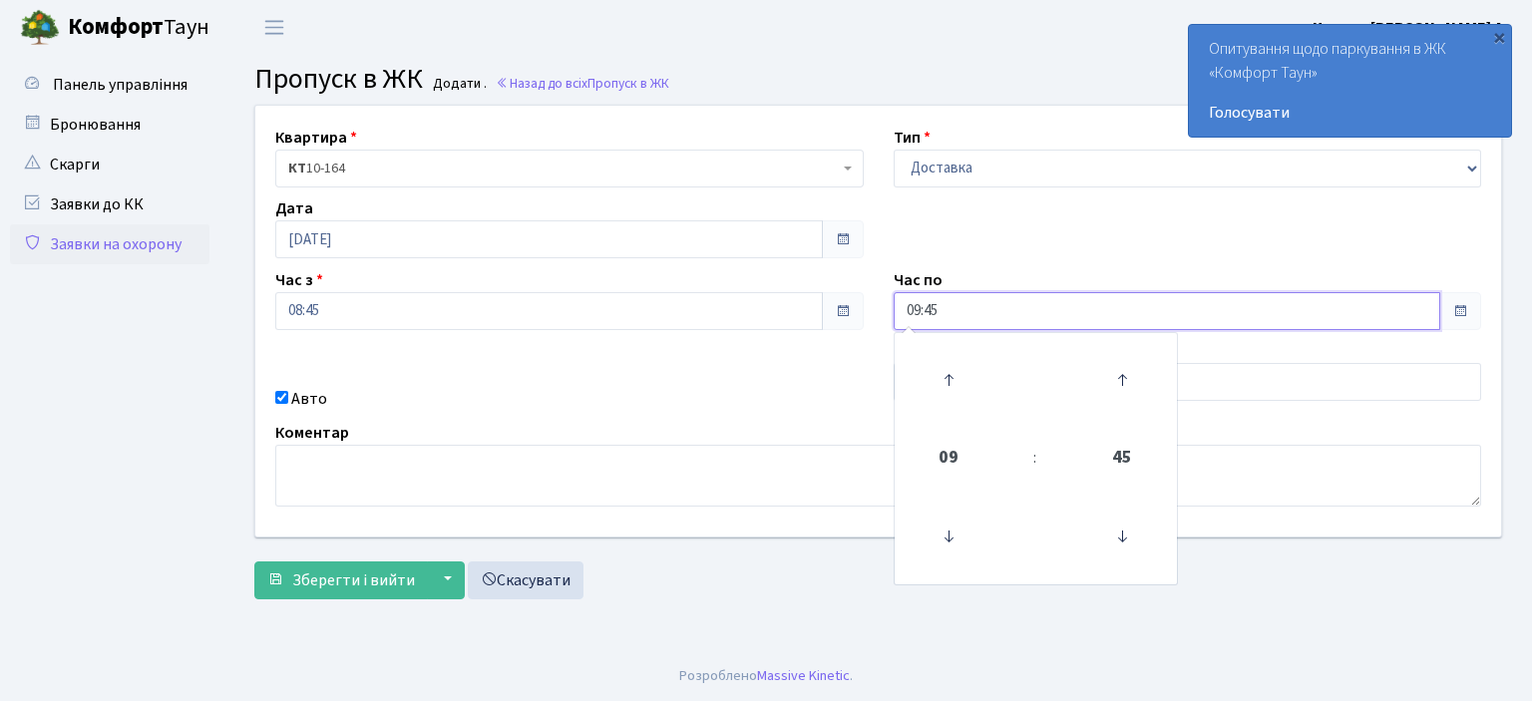
drag, startPoint x: 961, startPoint y: 308, endPoint x: 698, endPoint y: 301, distance: 263.4
click at [698, 301] on div "Квартира <b>КТ</b>&nbsp;&nbsp;&nbsp;&nbsp;10-164 КТ 10-164 Тип - Доставка Таксі…" at bounding box center [878, 321] width 1276 height 431
type input "22:00"
click at [676, 416] on div "Квартира <b>КТ</b>&nbsp;&nbsp;&nbsp;&nbsp;10-164 КТ 10-164 Тип - Доставка Таксі…" at bounding box center [878, 321] width 1276 height 431
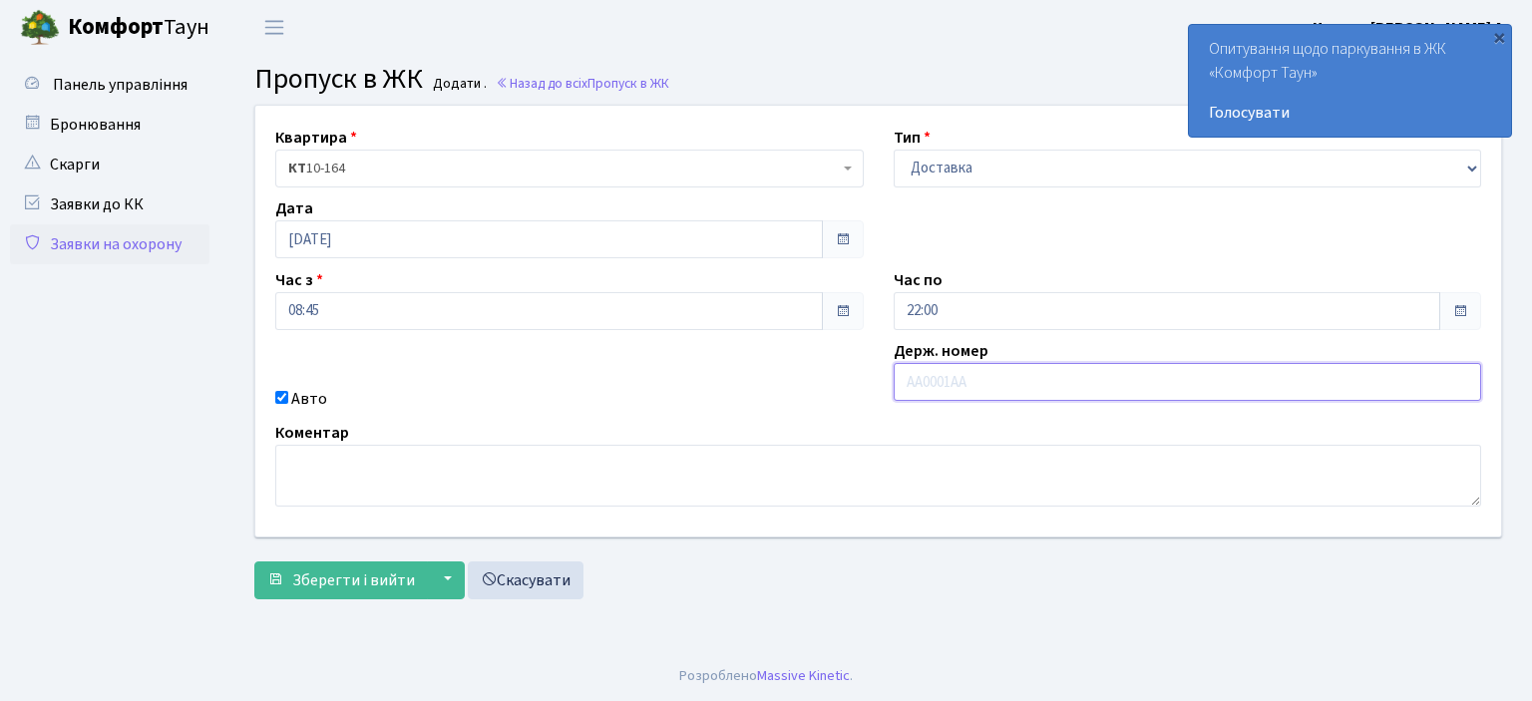
click at [981, 395] on input "text" at bounding box center [1188, 382] width 588 height 38
type input "AA9595IH"
click at [377, 586] on span "Зберегти і вийти" at bounding box center [353, 581] width 123 height 22
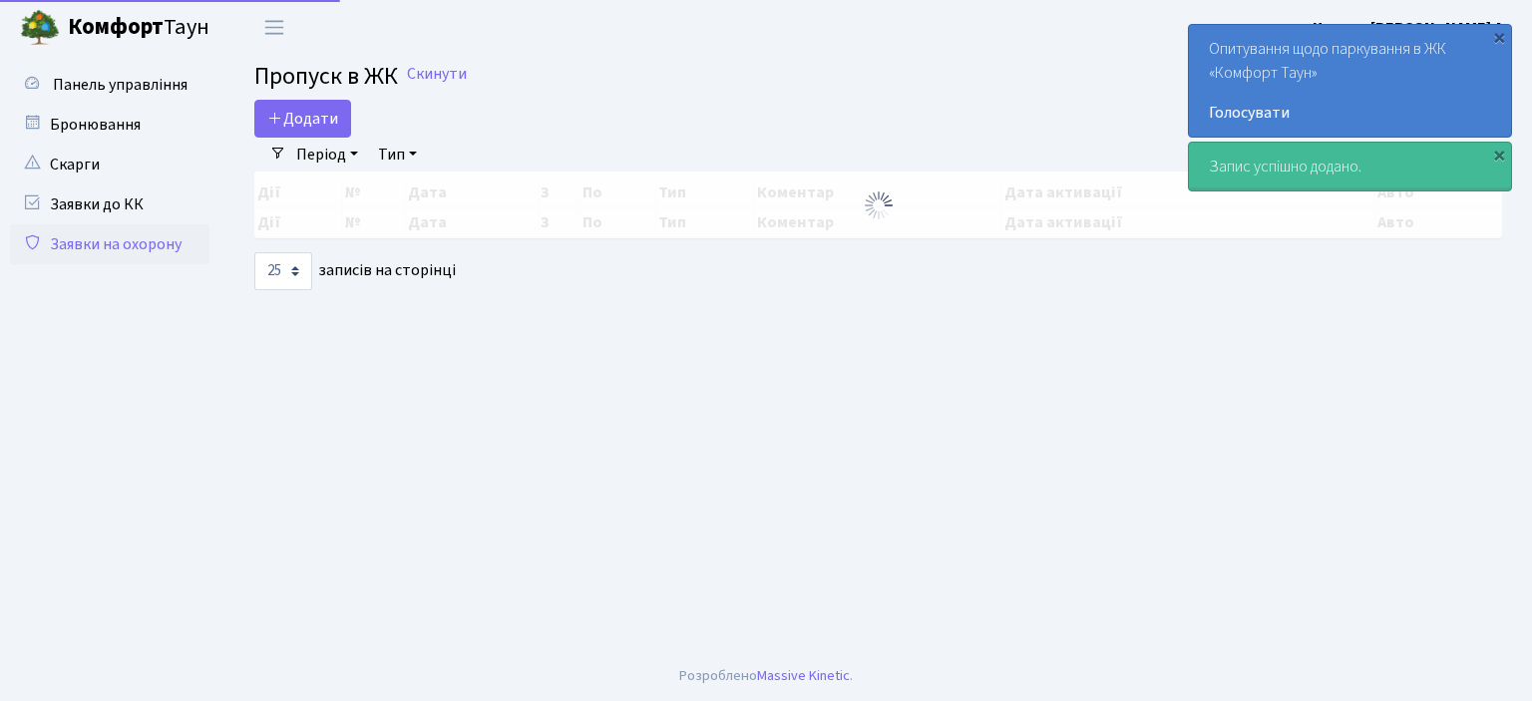
select select "25"
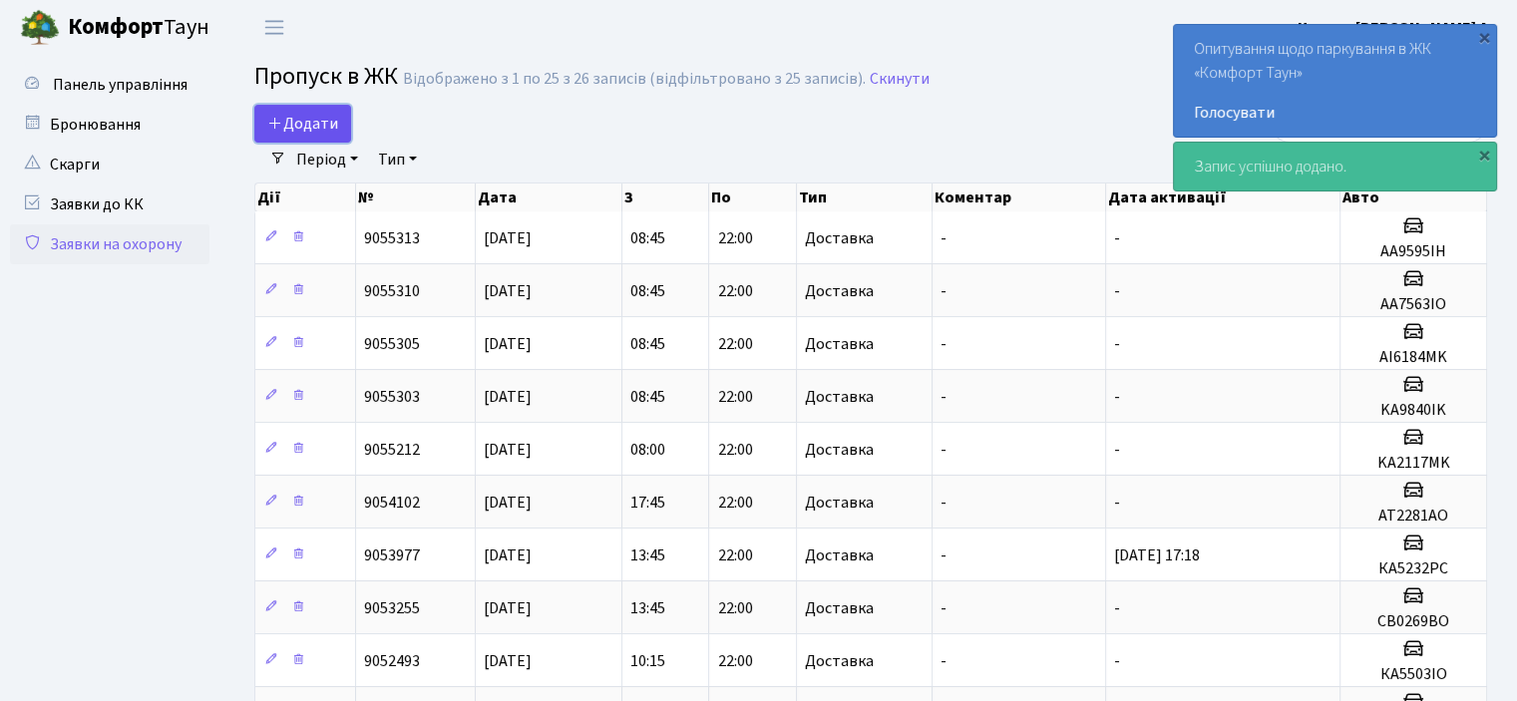
click at [314, 135] on span "Додати" at bounding box center [302, 124] width 71 height 22
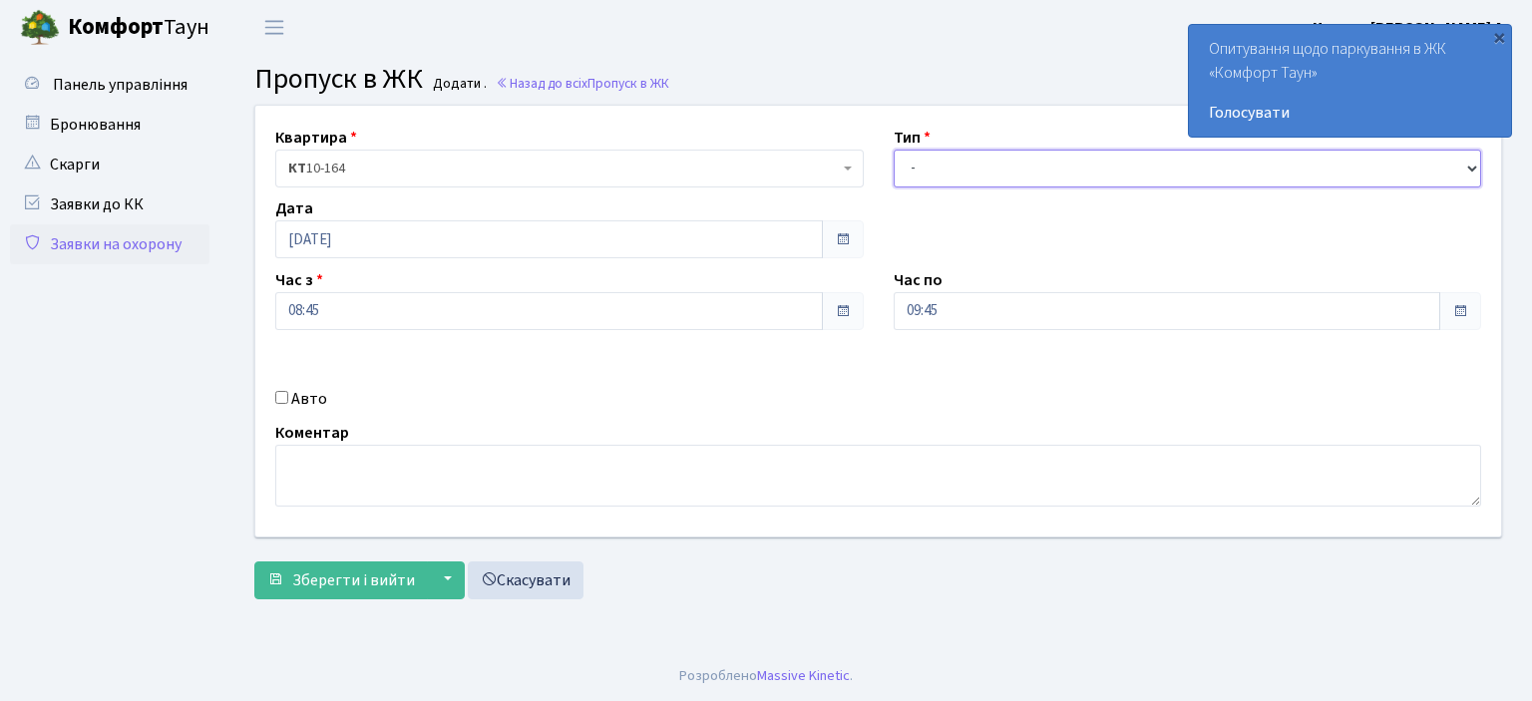
click at [1476, 167] on select "- Доставка Таксі Гості Сервіс" at bounding box center [1188, 169] width 588 height 38
select select "1"
click at [894, 150] on select "- Доставка Таксі Гості Сервіс" at bounding box center [1188, 169] width 588 height 38
click at [276, 395] on input "Авто" at bounding box center [281, 397] width 13 height 13
checkbox input "true"
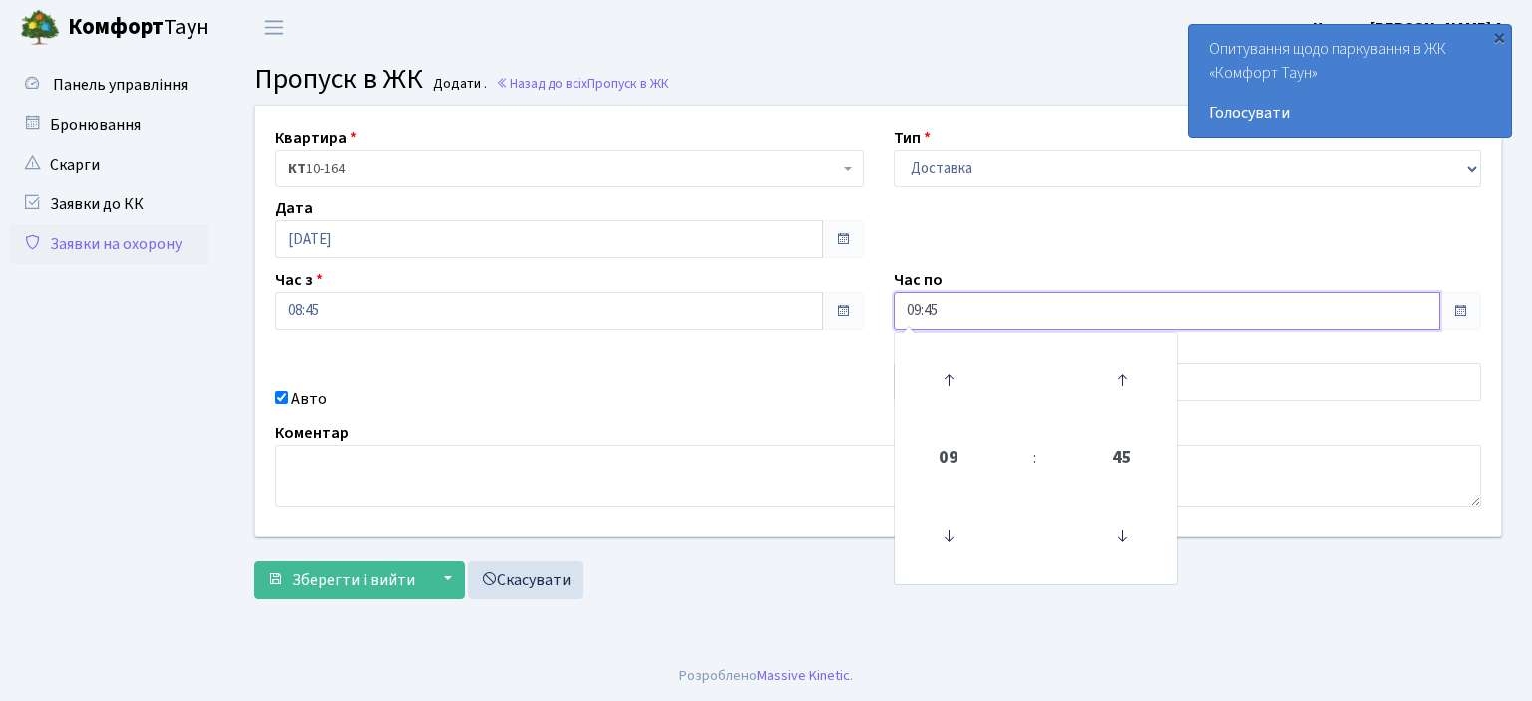
drag, startPoint x: 955, startPoint y: 308, endPoint x: 789, endPoint y: 304, distance: 166.6
click at [789, 304] on div "Квартира <b>КТ</b>&nbsp;&nbsp;&nbsp;&nbsp;10-164 КТ 10-164 Тип - Доставка Таксі…" at bounding box center [878, 321] width 1276 height 431
type input "22:00"
click at [746, 369] on div "Квартира <b>КТ</b>&nbsp;&nbsp;&nbsp;&nbsp;10-164 КТ 10-164 Тип - Доставка Таксі…" at bounding box center [878, 321] width 1276 height 431
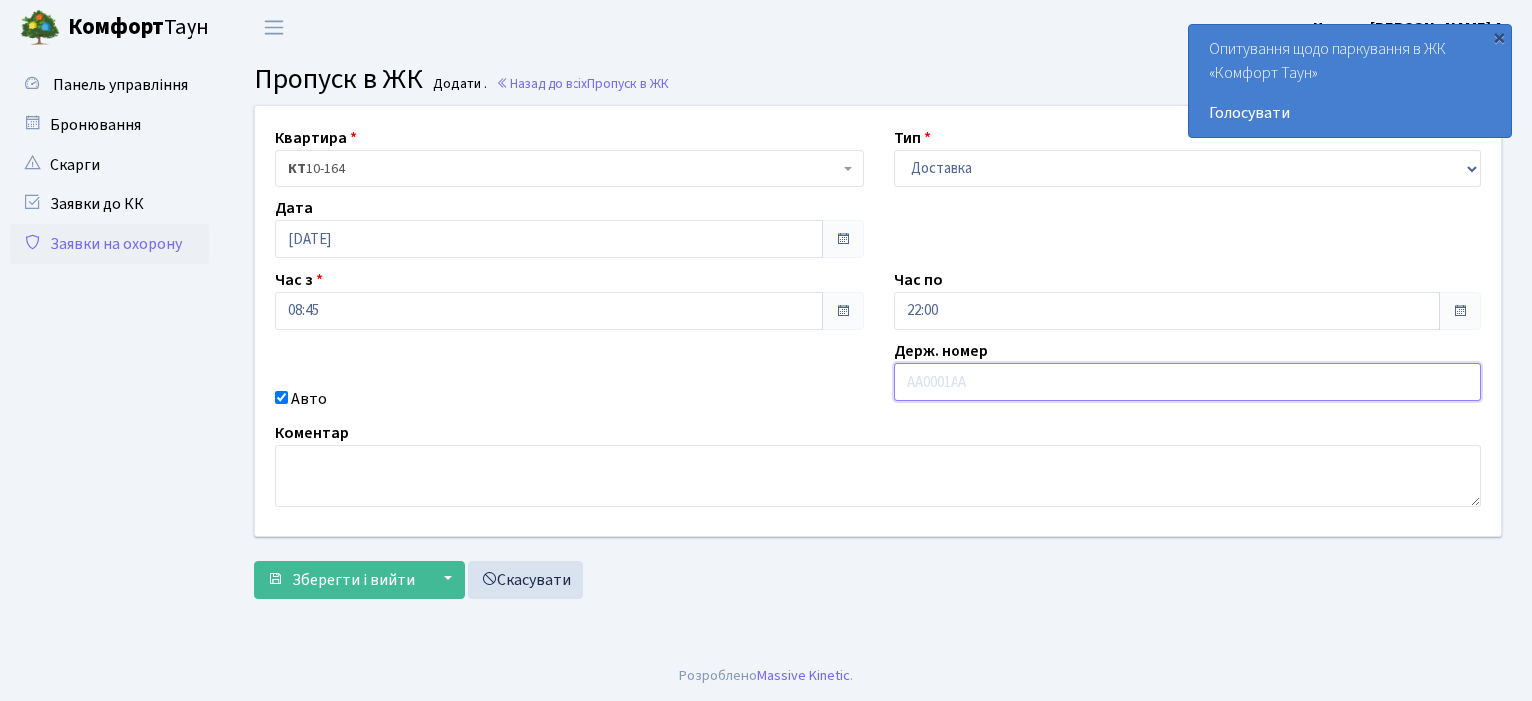
click at [911, 391] on input "text" at bounding box center [1188, 382] width 588 height 38
type input "AA5770CC"
click at [265, 581] on button "Зберегти і вийти" at bounding box center [341, 581] width 174 height 38
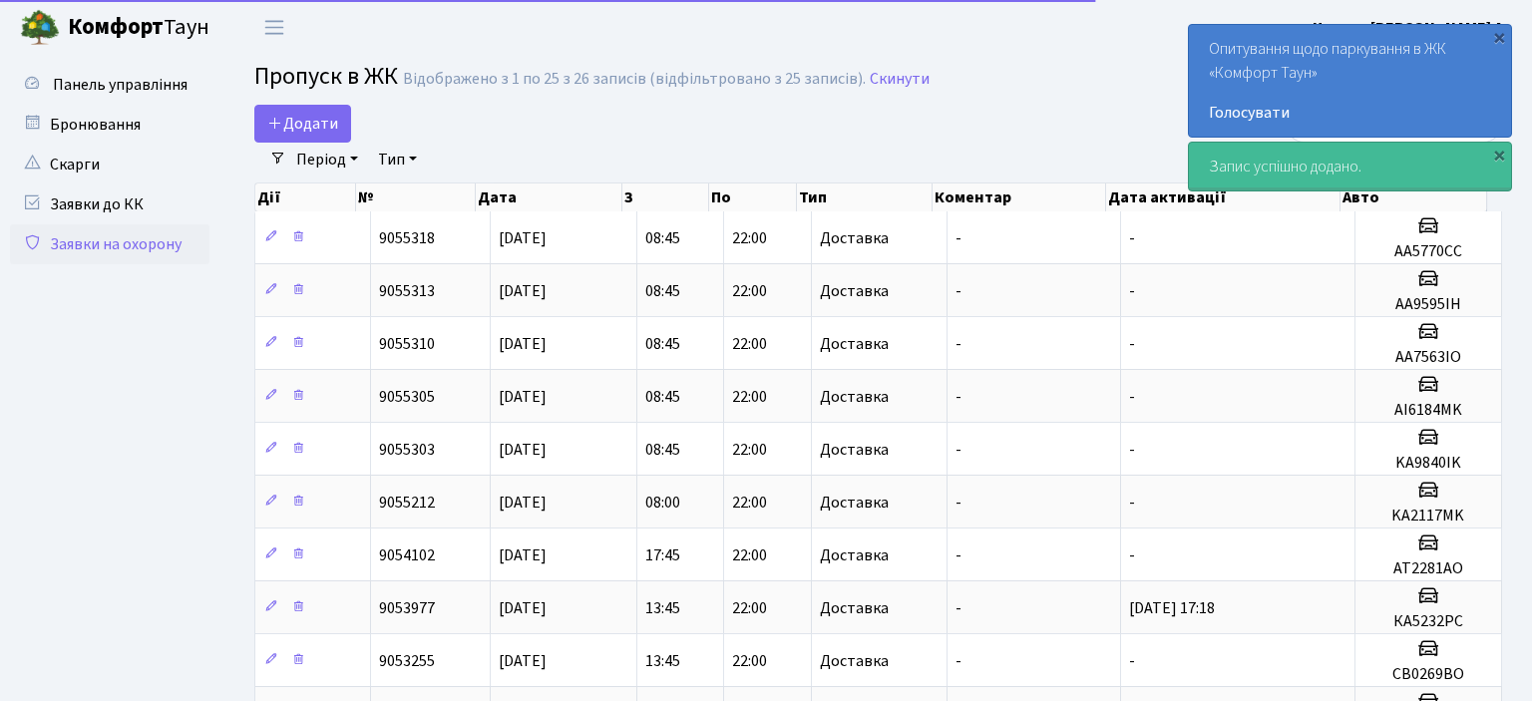
select select "25"
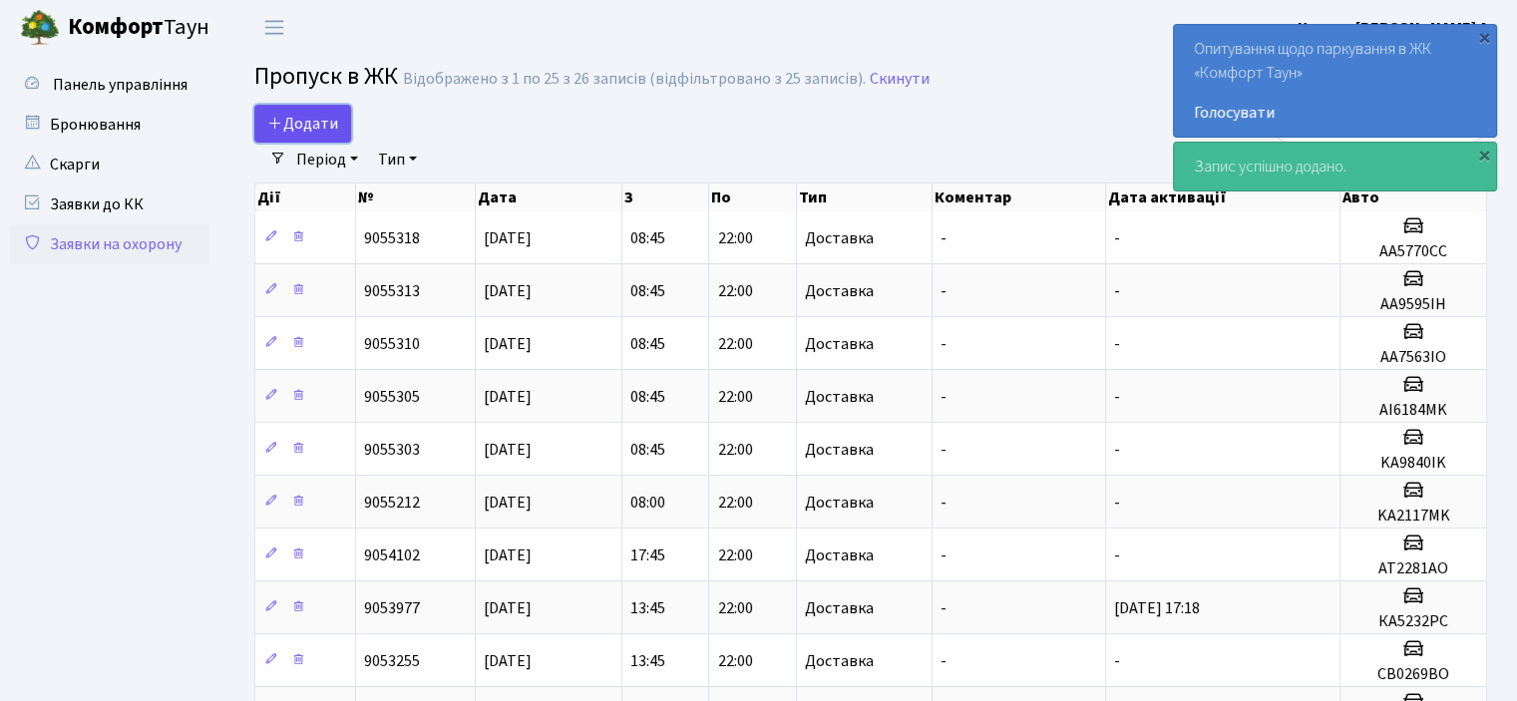
click at [309, 135] on link "Додати" at bounding box center [302, 124] width 97 height 38
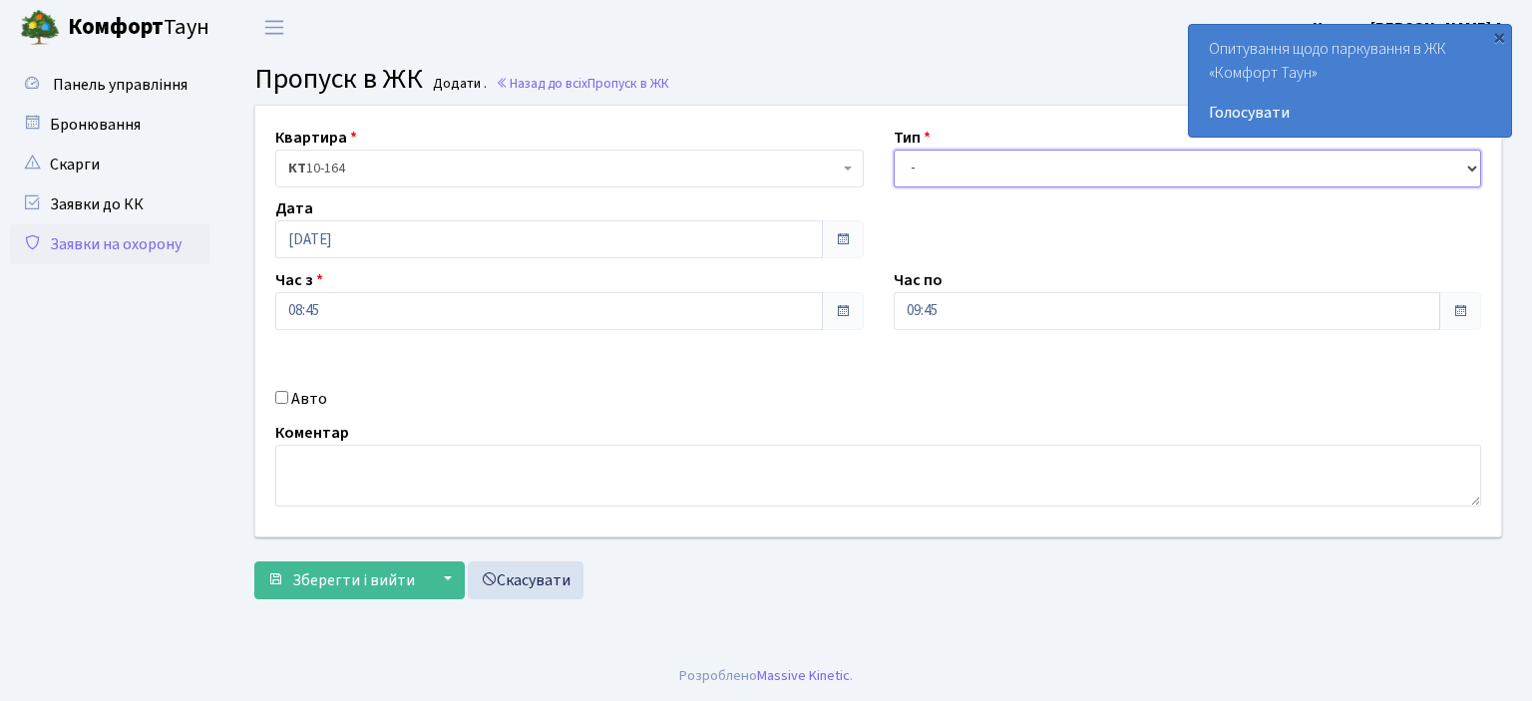
click at [1474, 167] on select "- Доставка Таксі Гості Сервіс" at bounding box center [1188, 169] width 588 height 38
select select "1"
click at [894, 150] on select "- Доставка Таксі Гості Сервіс" at bounding box center [1188, 169] width 588 height 38
click at [276, 399] on input "Авто" at bounding box center [281, 397] width 13 height 13
checkbox input "true"
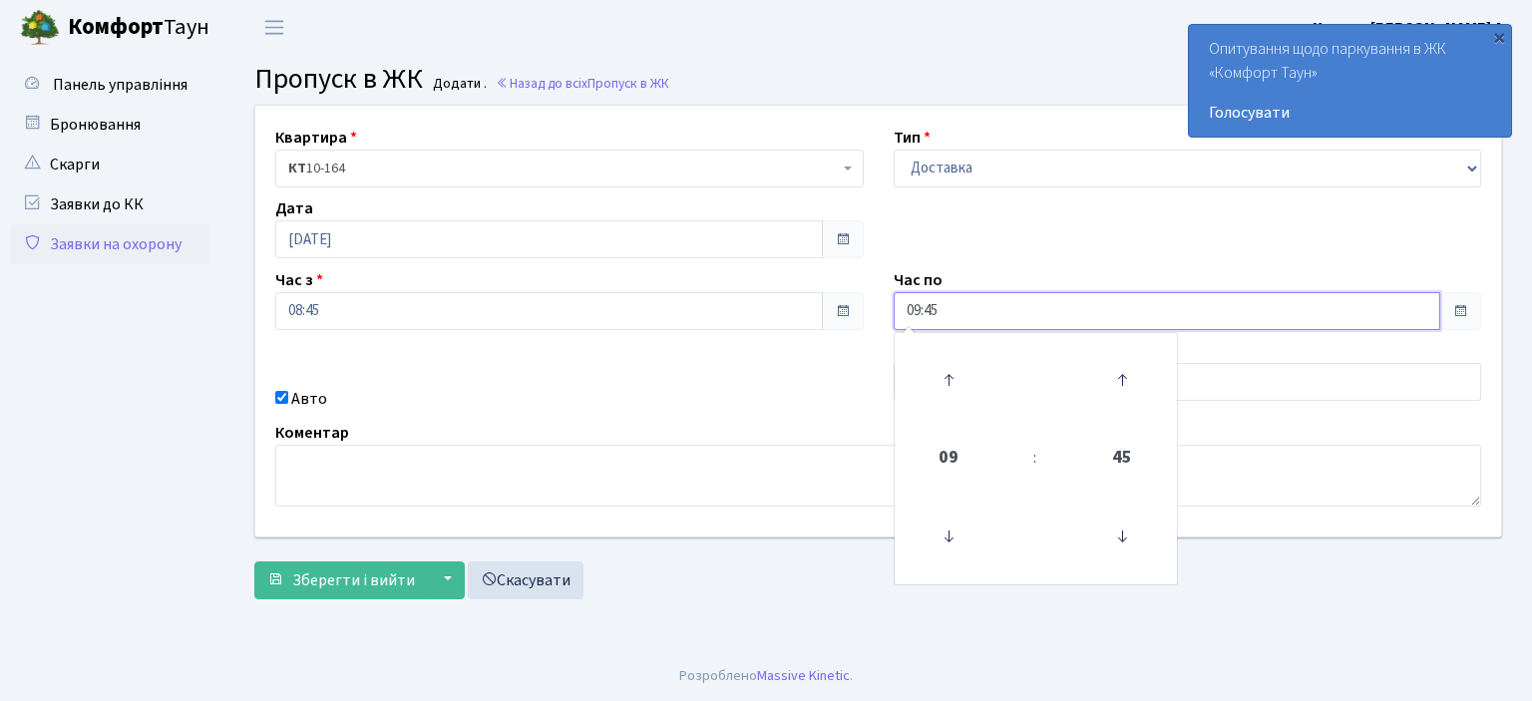
drag, startPoint x: 957, startPoint y: 315, endPoint x: 908, endPoint y: 315, distance: 49.9
click at [908, 315] on input "09:45" at bounding box center [1168, 311] width 548 height 38
type input "22:00"
click at [835, 383] on div "Квартира <b>КТ</b>&nbsp;&nbsp;&nbsp;&nbsp;10-164 КТ 10-164 Тип - Доставка Таксі…" at bounding box center [878, 321] width 1276 height 431
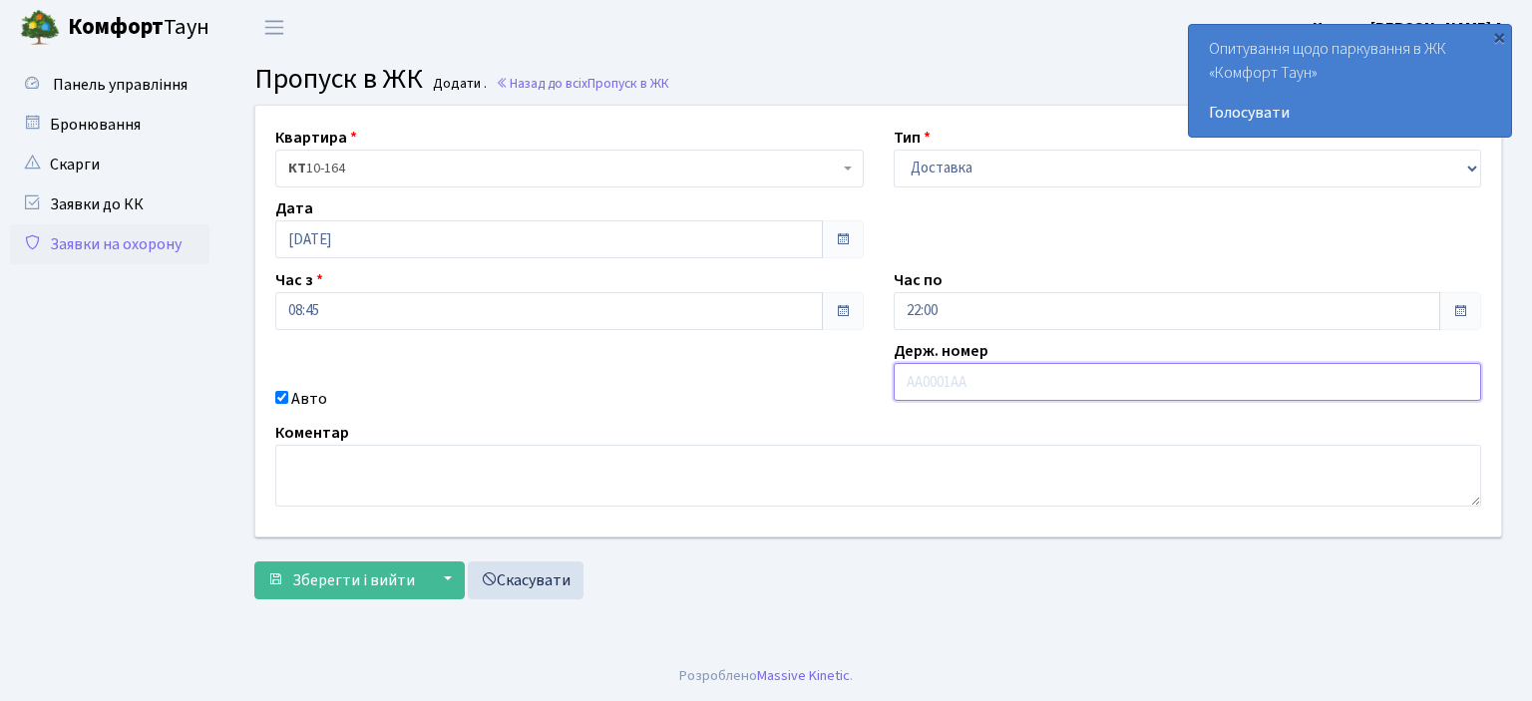
click at [922, 377] on input "text" at bounding box center [1188, 382] width 588 height 38
type input "KA1053HM"
click at [342, 581] on span "Зберегти і вийти" at bounding box center [353, 581] width 123 height 22
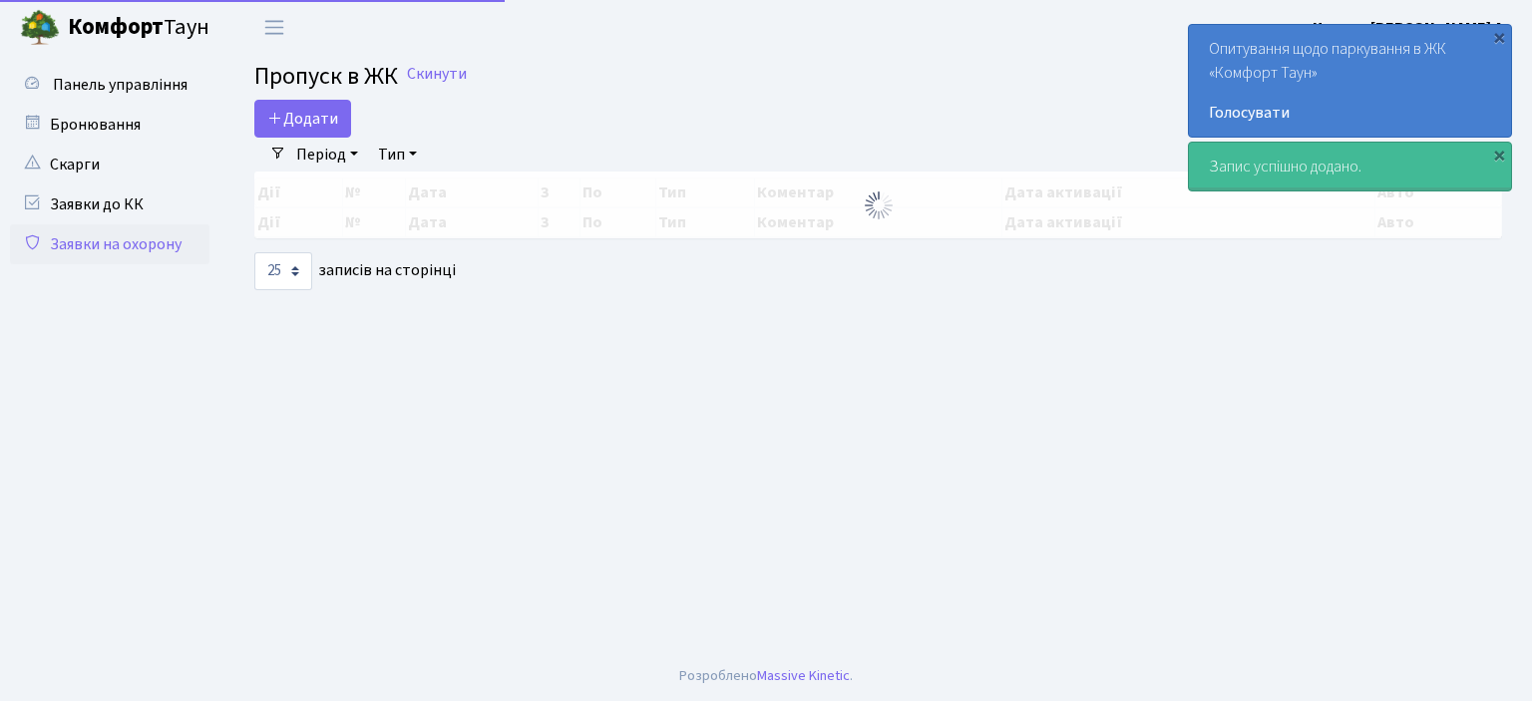
select select "25"
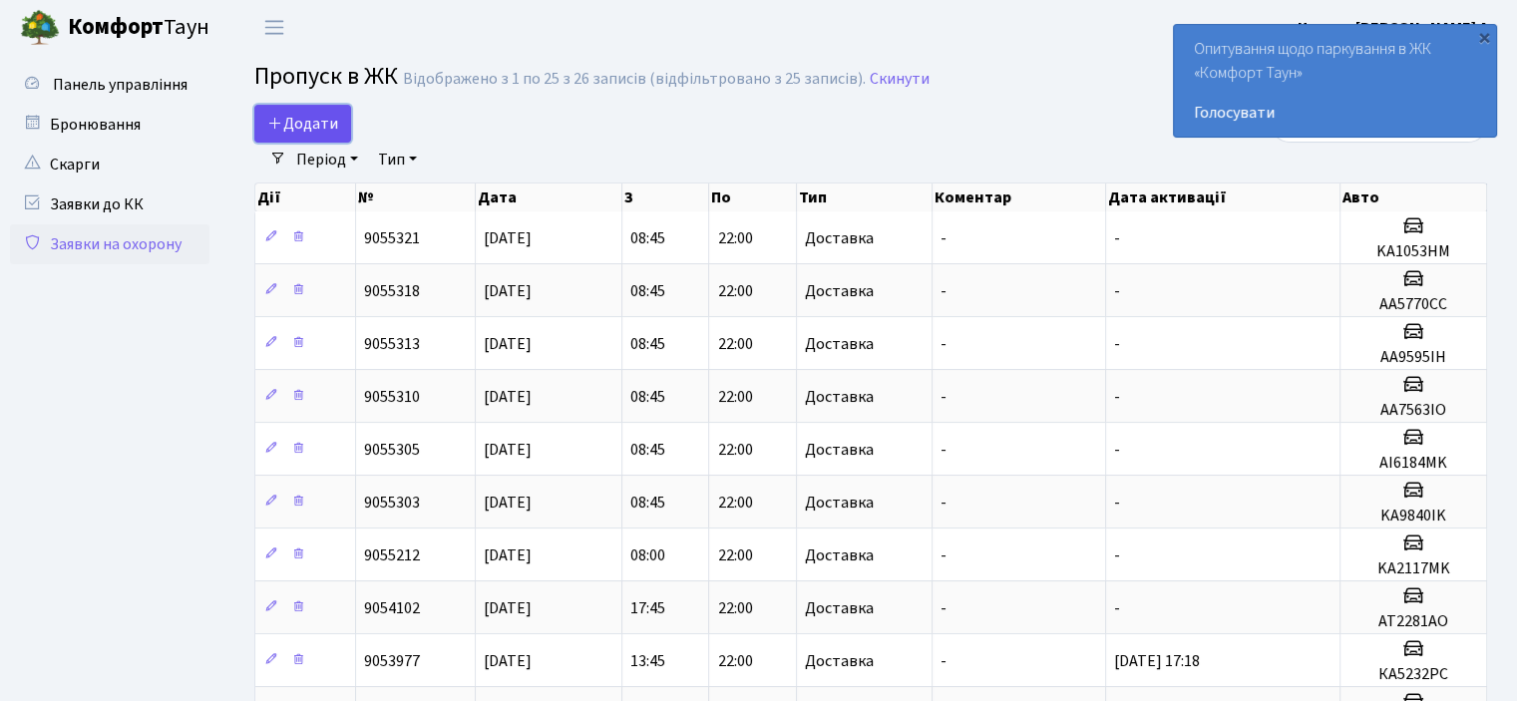
click at [310, 113] on span "Додати" at bounding box center [302, 124] width 71 height 22
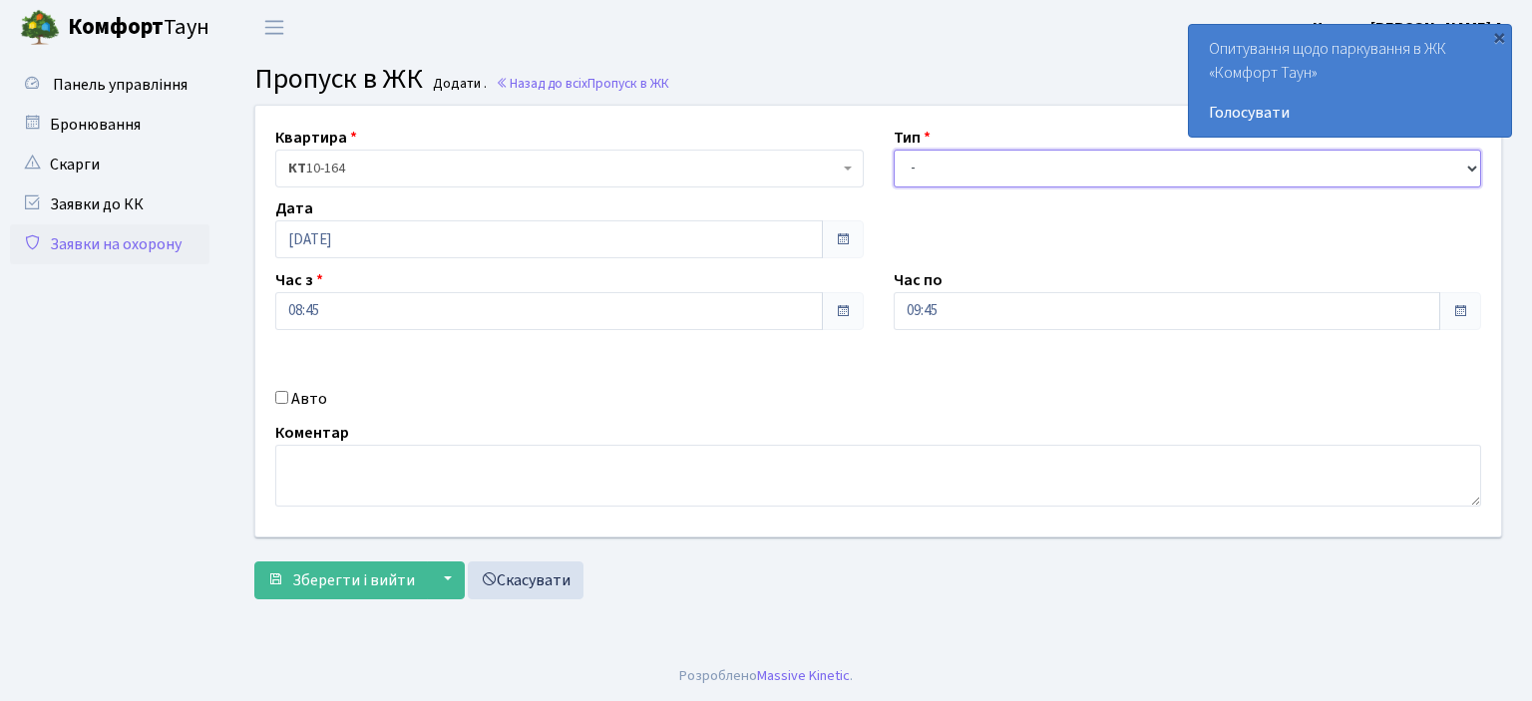
click at [1476, 175] on select "- Доставка Таксі Гості Сервіс" at bounding box center [1188, 169] width 588 height 38
select select "1"
click at [894, 150] on select "- Доставка Таксі Гості Сервіс" at bounding box center [1188, 169] width 588 height 38
click at [280, 396] on input "Авто" at bounding box center [281, 397] width 13 height 13
checkbox input "true"
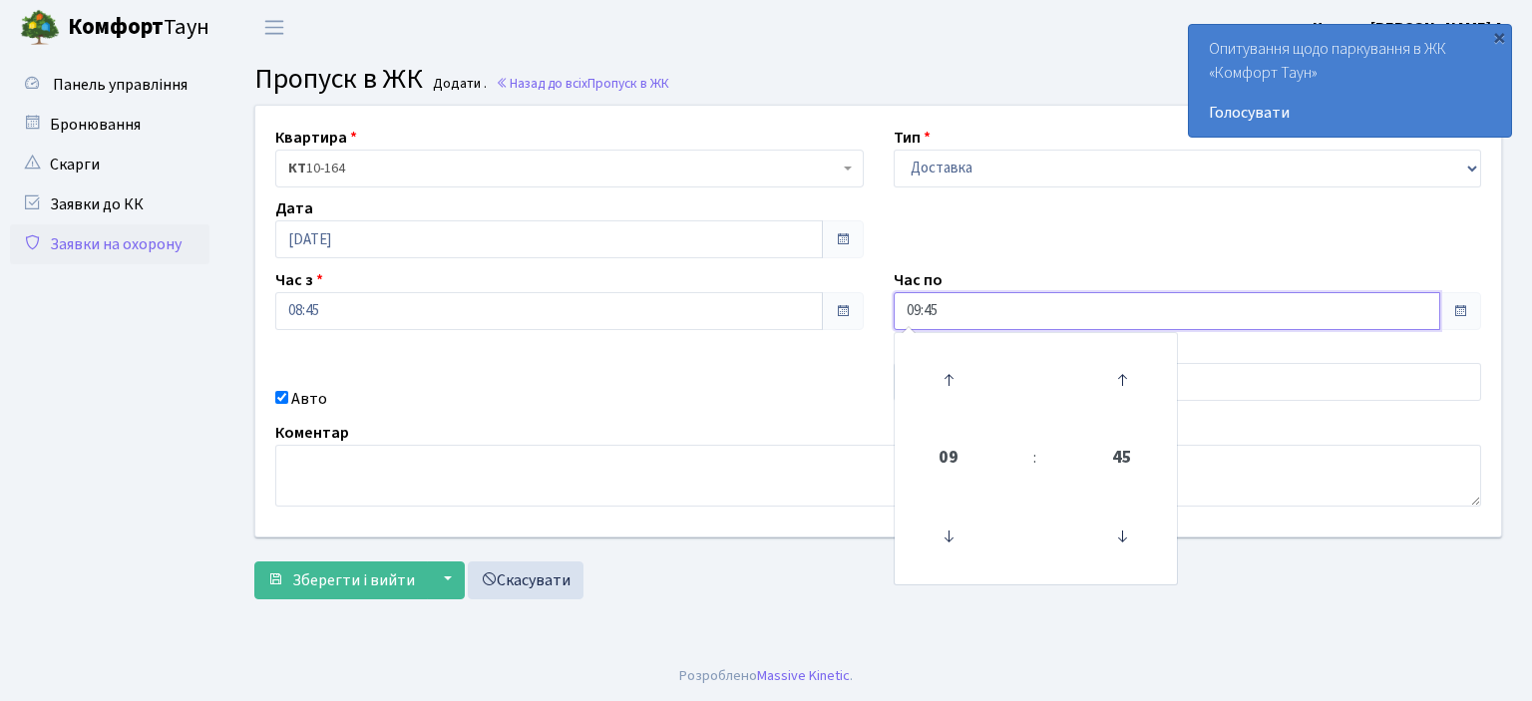
drag, startPoint x: 946, startPoint y: 317, endPoint x: 756, endPoint y: 321, distance: 189.5
click at [756, 321] on div "Квартира <b>КТ</b>&nbsp;&nbsp;&nbsp;&nbsp;10-164 КТ 10-164 Тип - Доставка Таксі…" at bounding box center [878, 321] width 1276 height 431
type input "22:00"
click at [746, 364] on div "Квартира <b>КТ</b>&nbsp;&nbsp;&nbsp;&nbsp;10-164 КТ 10-164 Тип - Доставка Таксі…" at bounding box center [878, 321] width 1276 height 431
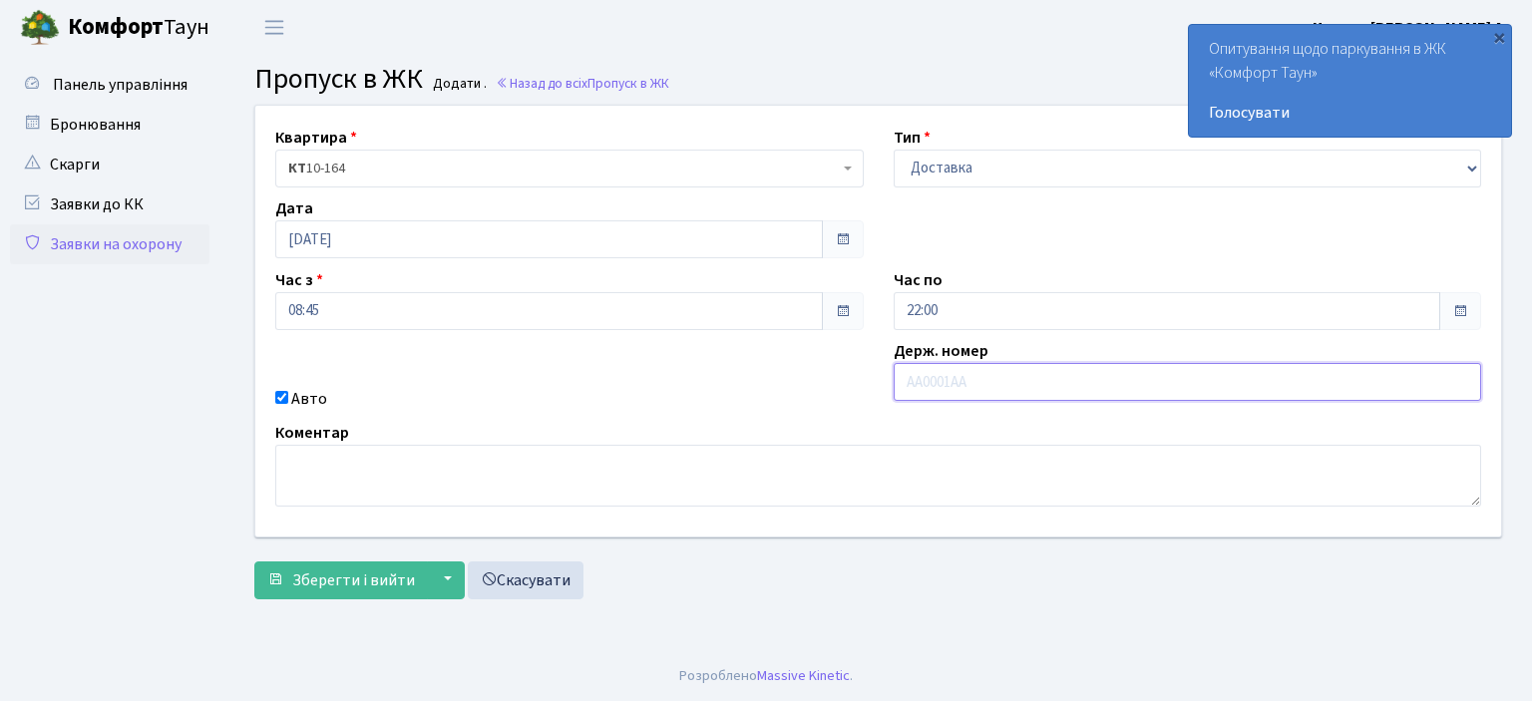
click at [946, 386] on input "text" at bounding box center [1188, 382] width 588 height 38
type input "KA5369CC"
click at [383, 587] on span "Зберегти і вийти" at bounding box center [353, 581] width 123 height 22
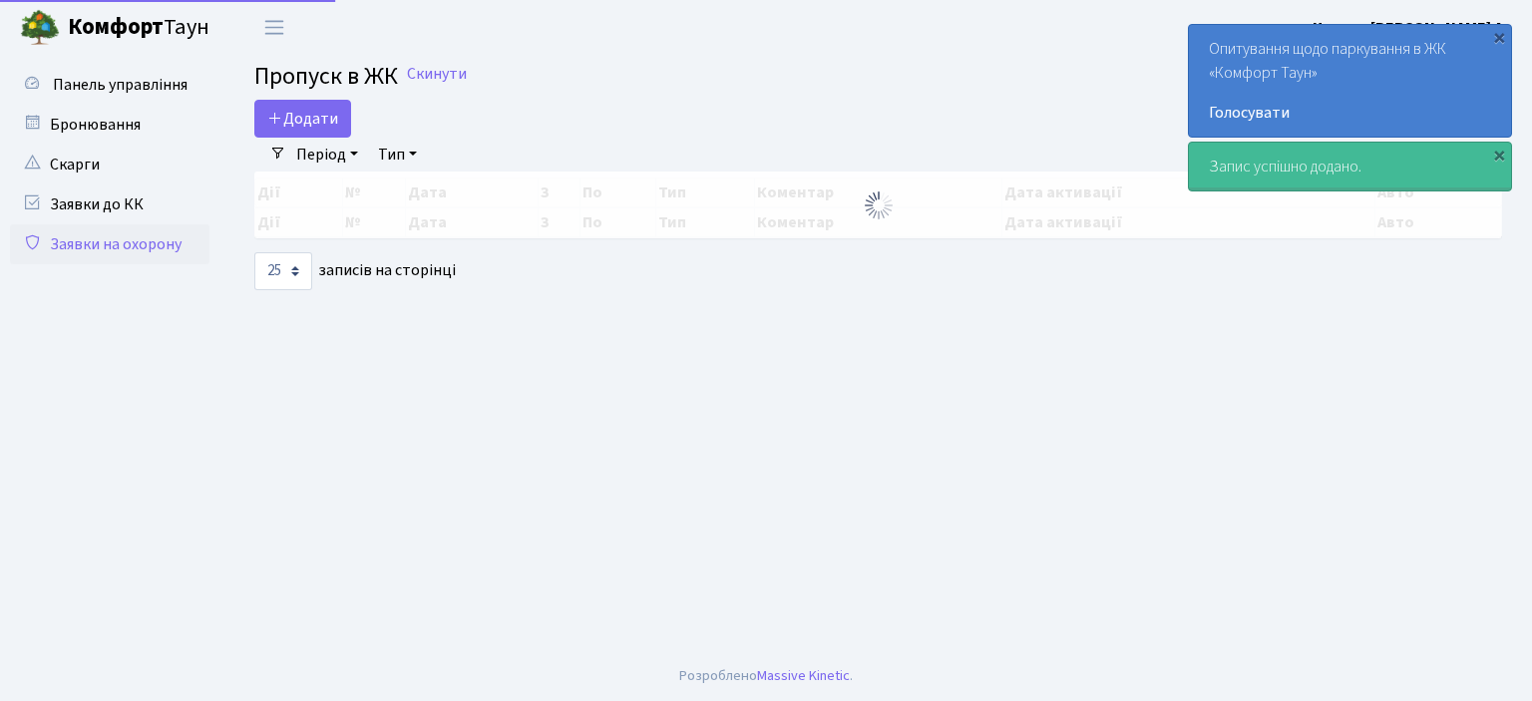
select select "25"
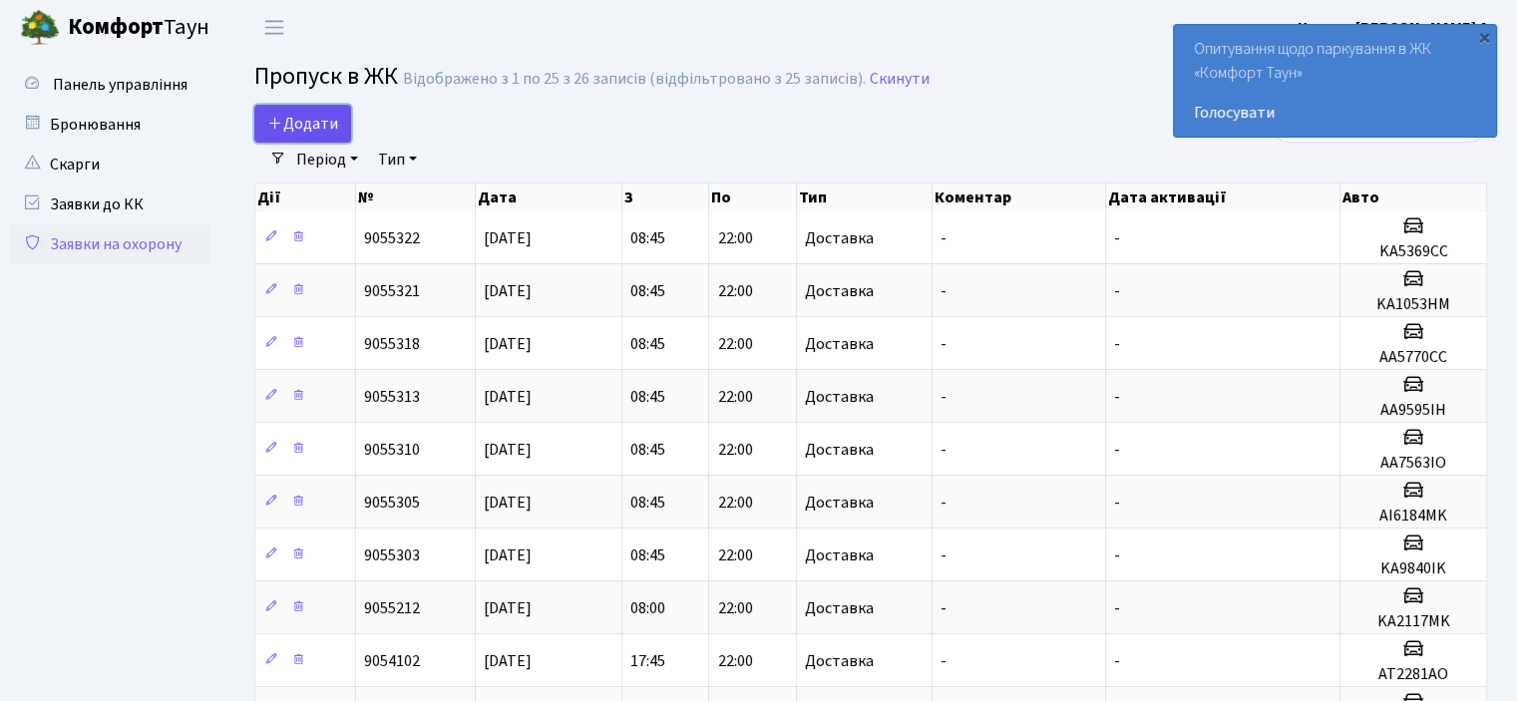
click at [278, 130] on icon at bounding box center [275, 123] width 16 height 16
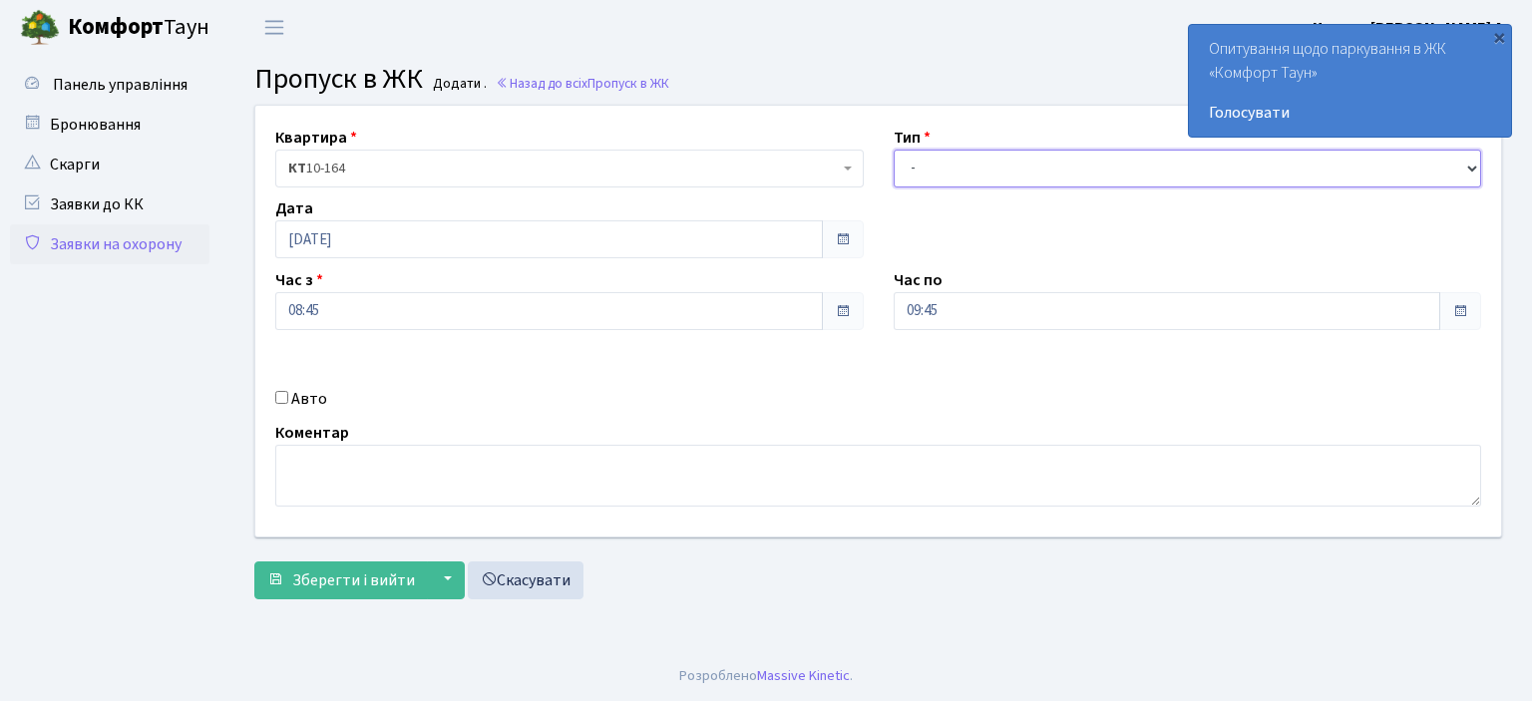
click at [1468, 167] on select "- Доставка Таксі Гості Сервіс" at bounding box center [1188, 169] width 588 height 38
select select "1"
click at [894, 150] on select "- Доставка Таксі Гості Сервіс" at bounding box center [1188, 169] width 588 height 38
click at [280, 396] on input "Авто" at bounding box center [281, 397] width 13 height 13
checkbox input "true"
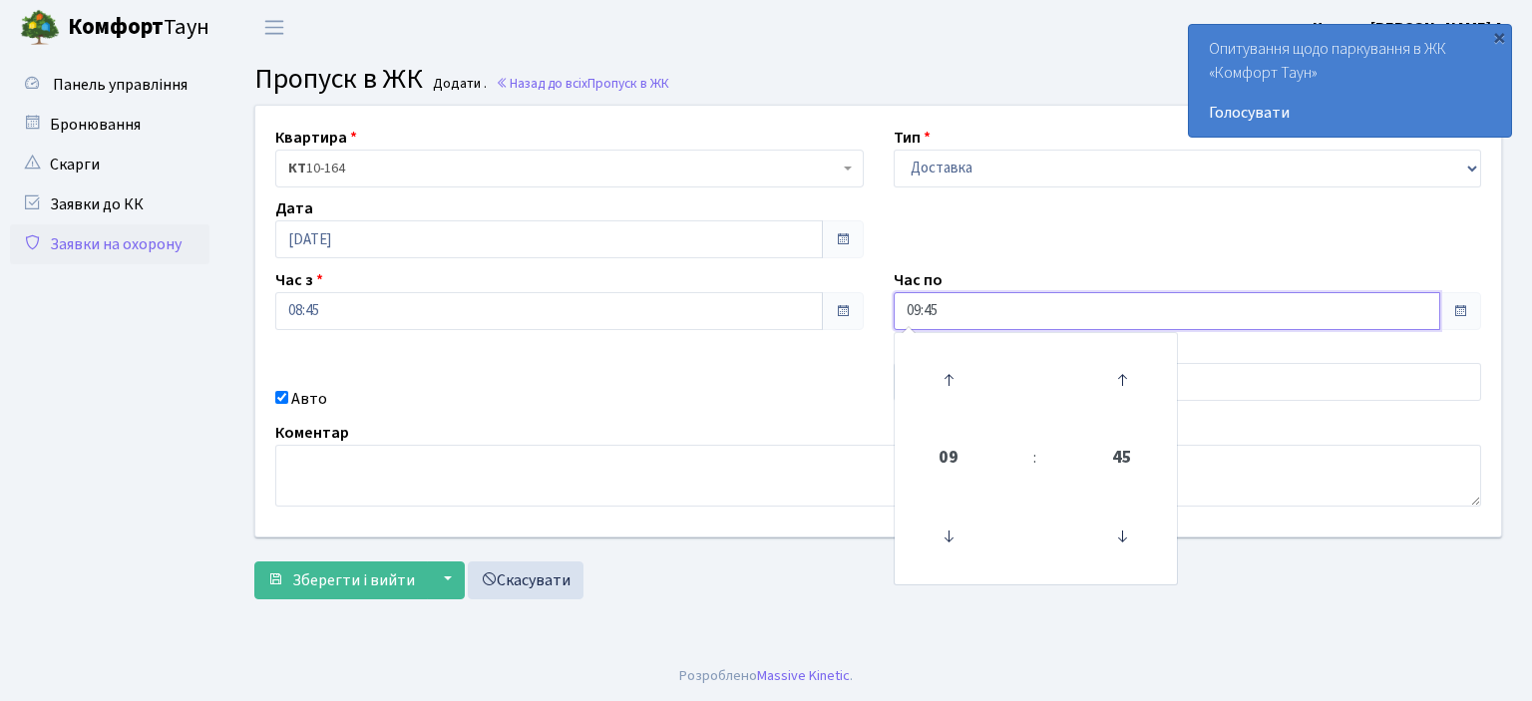
drag, startPoint x: 944, startPoint y: 302, endPoint x: 910, endPoint y: 302, distance: 33.9
click at [910, 302] on input "09:45" at bounding box center [1168, 311] width 548 height 38
type input "22:00"
click at [822, 449] on textarea at bounding box center [878, 476] width 1206 height 62
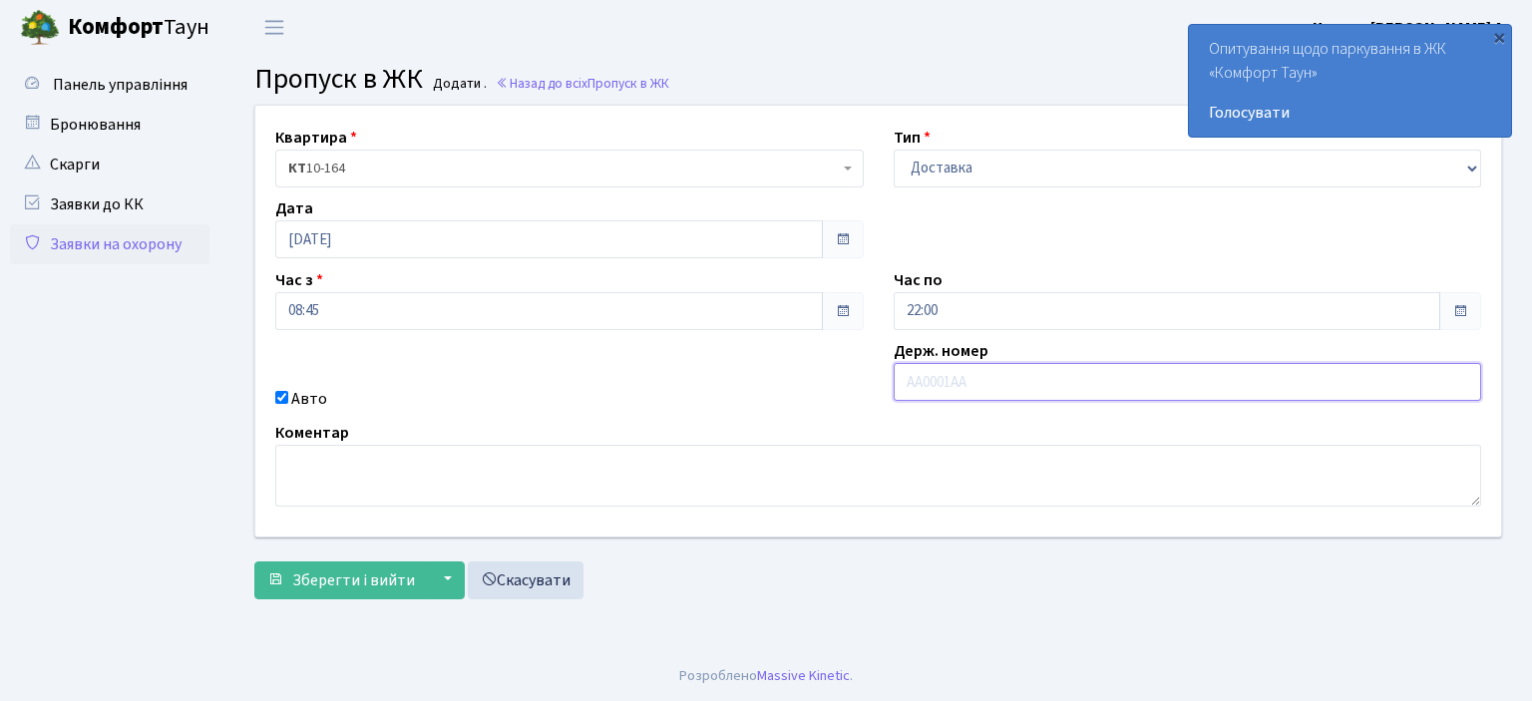
click at [918, 368] on input "text" at bounding box center [1188, 382] width 588 height 38
type input "KA5503IO"
click at [349, 586] on span "Зберегти і вийти" at bounding box center [353, 581] width 123 height 22
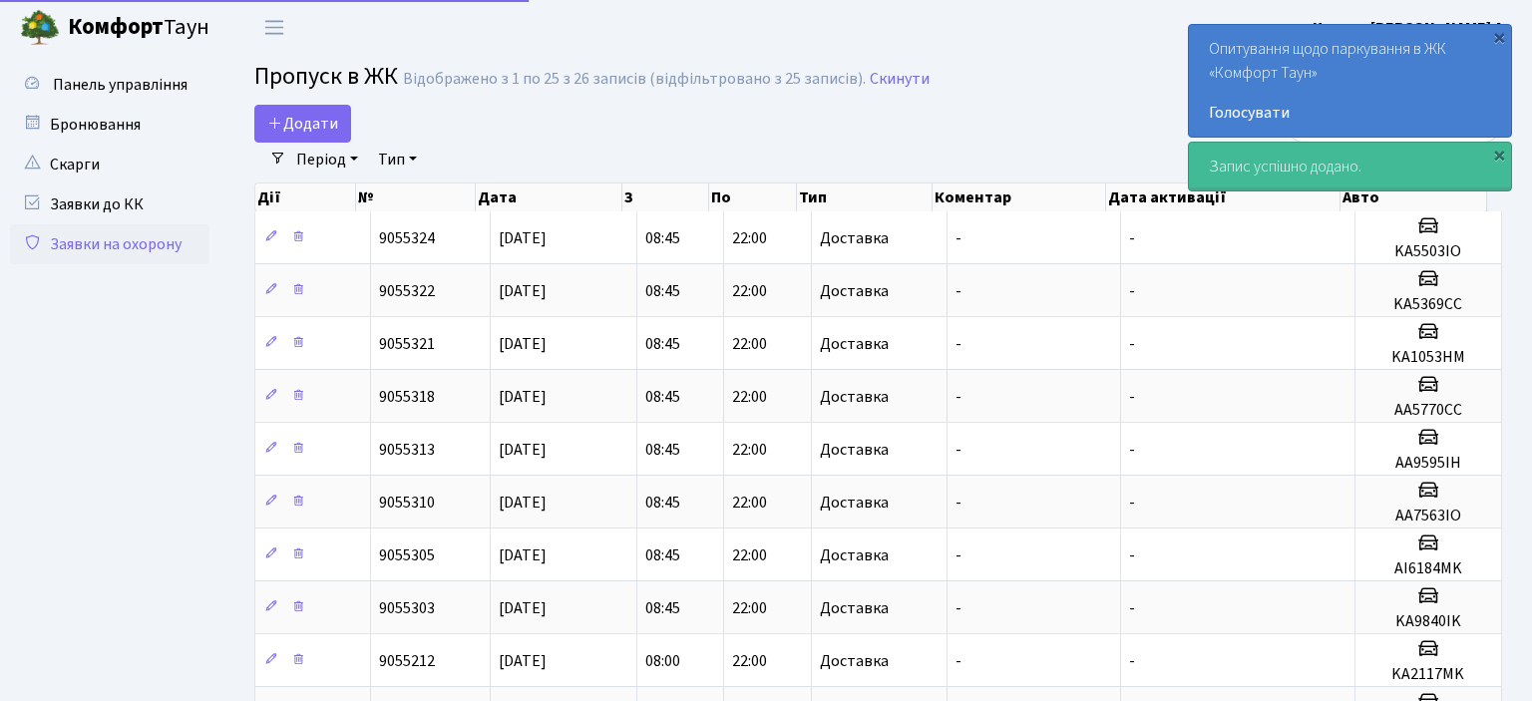
select select "25"
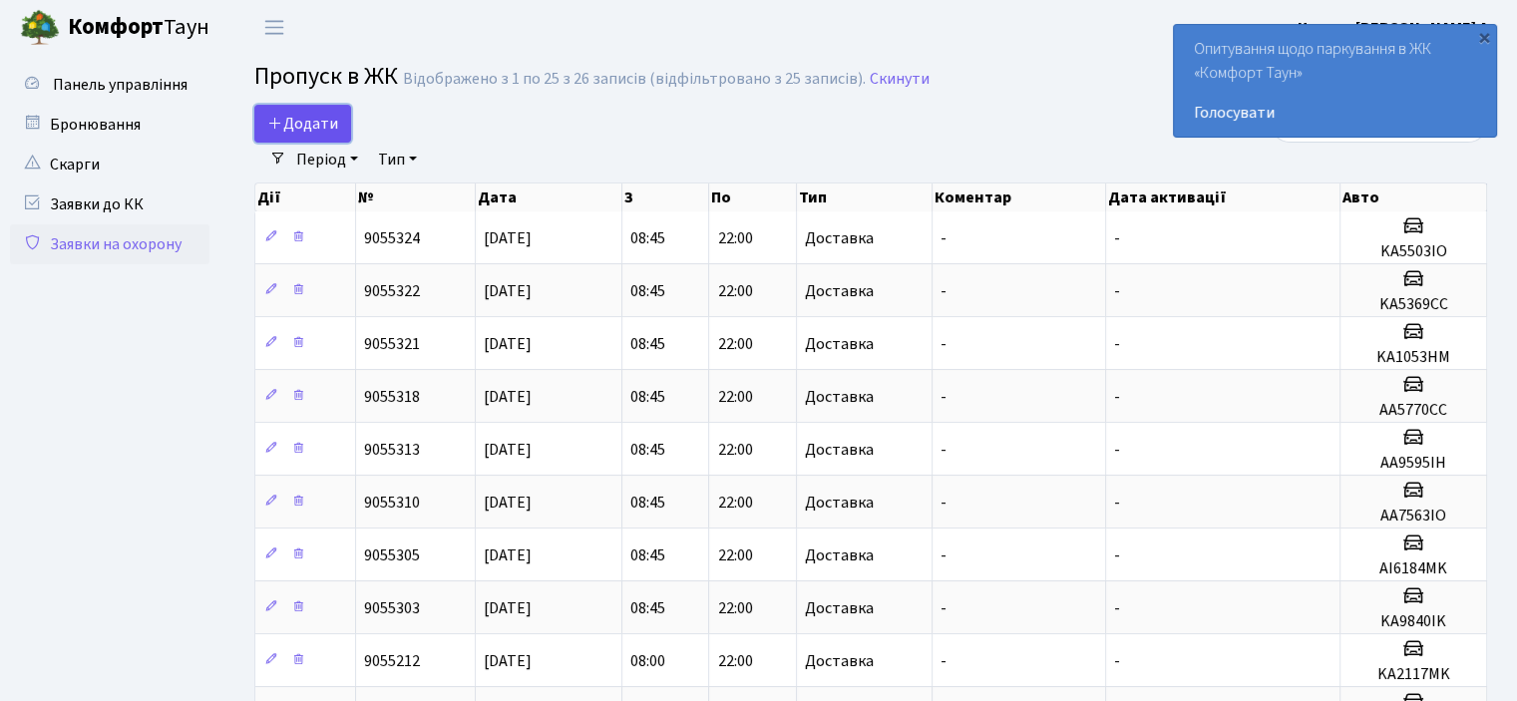
click at [281, 134] on span "Додати" at bounding box center [302, 124] width 71 height 22
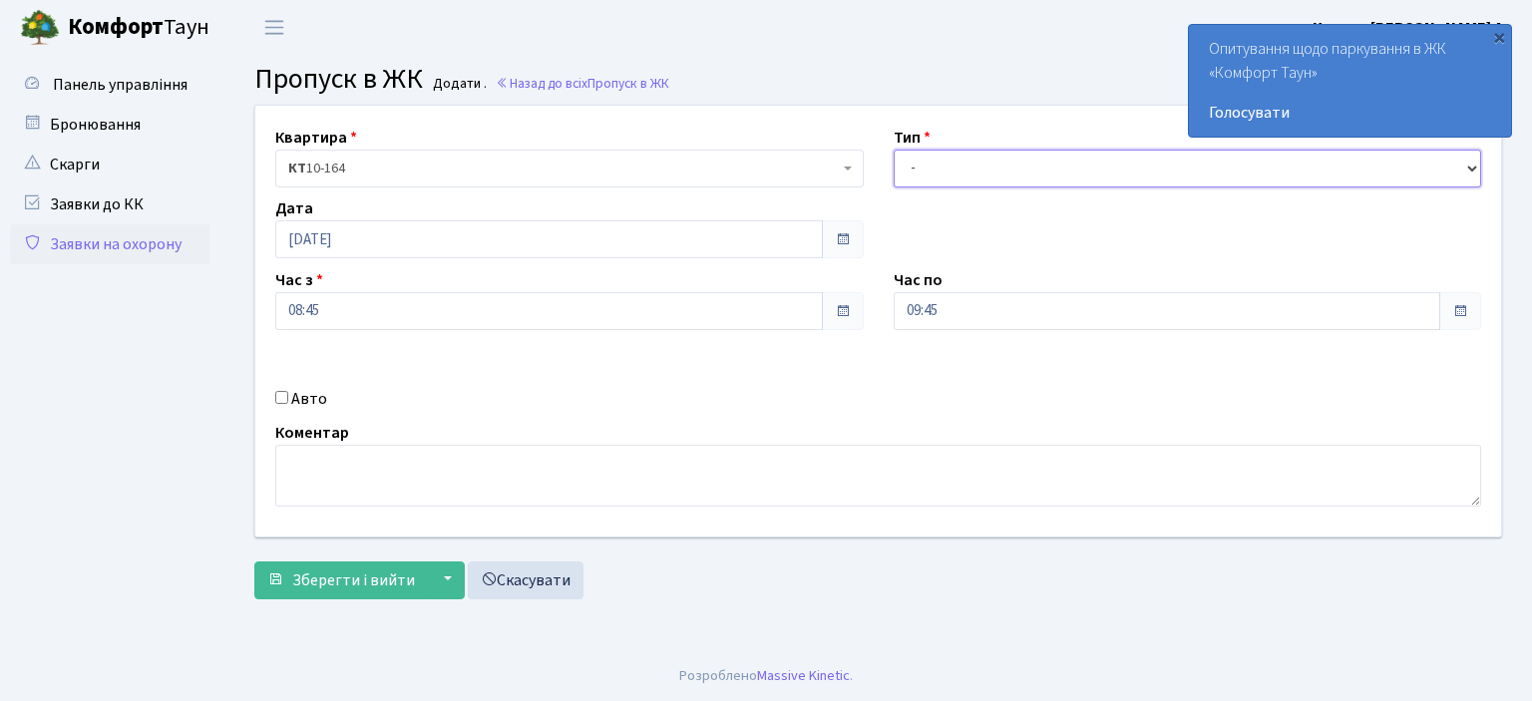
drag, startPoint x: 1472, startPoint y: 170, endPoint x: 1457, endPoint y: 170, distance: 15.0
click at [1472, 170] on select "- Доставка Таксі Гості Сервіс" at bounding box center [1188, 169] width 588 height 38
select select "1"
click at [894, 150] on select "- Доставка Таксі Гості Сервіс" at bounding box center [1188, 169] width 588 height 38
click at [283, 397] on input "Авто" at bounding box center [281, 397] width 13 height 13
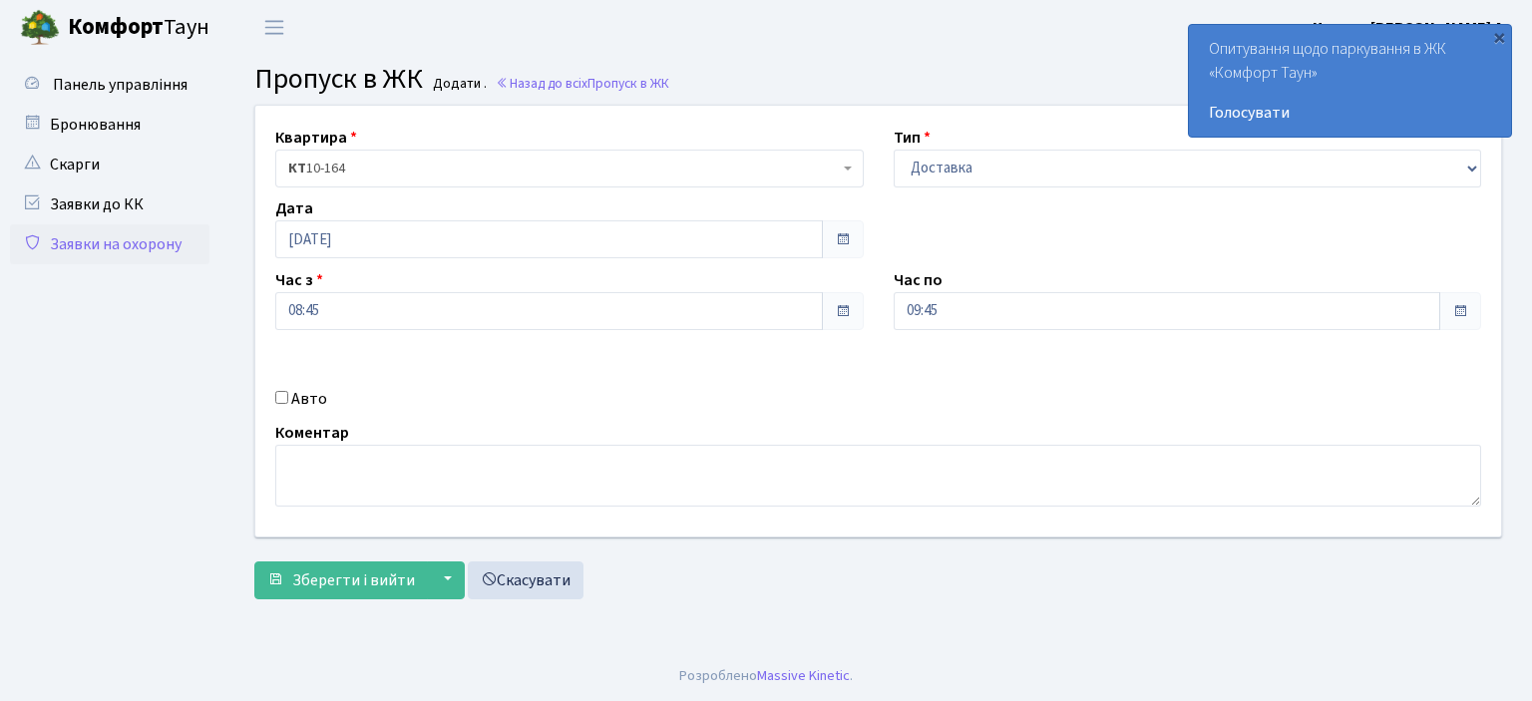
checkbox input "true"
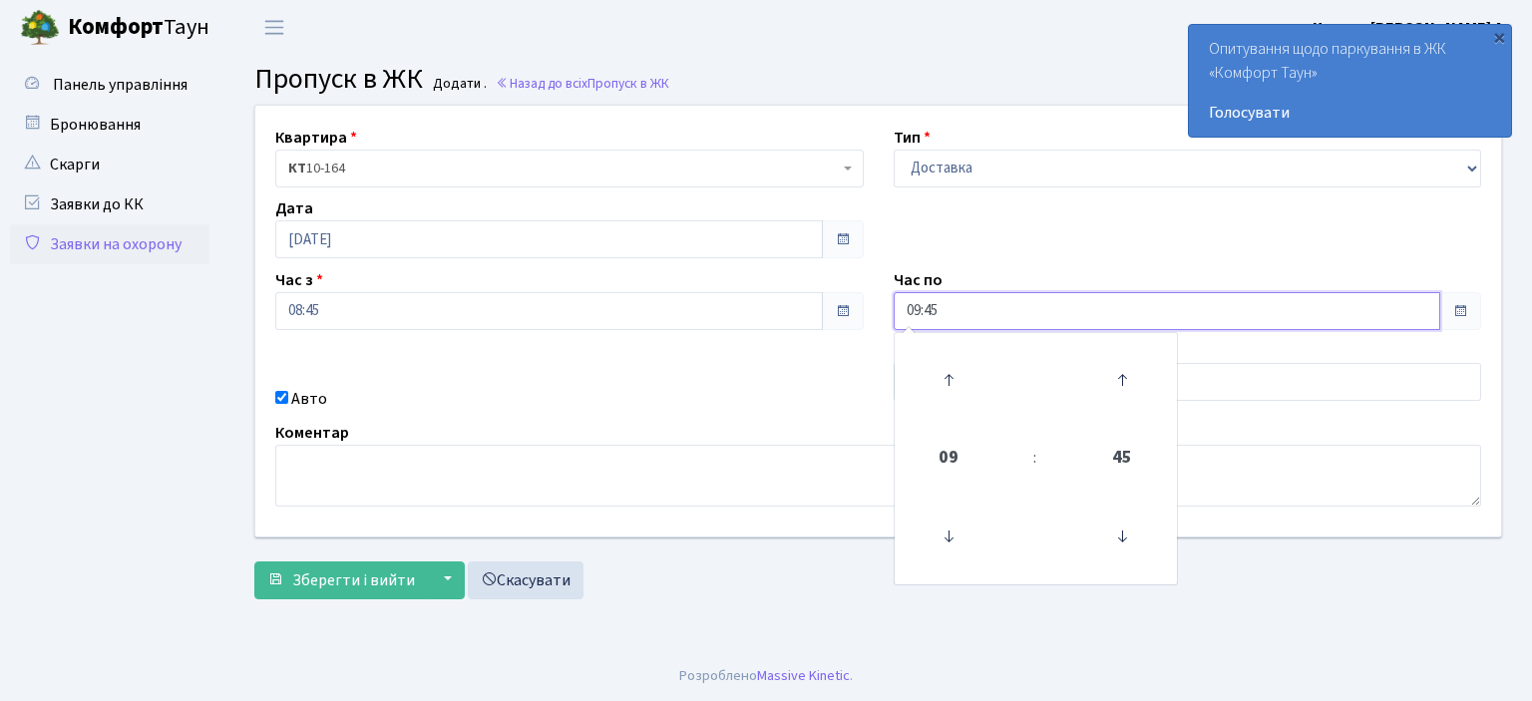
drag, startPoint x: 942, startPoint y: 314, endPoint x: 765, endPoint y: 306, distance: 176.7
click at [802, 312] on div "Квартира <b>КТ</b>&nbsp;&nbsp;&nbsp;&nbsp;10-164 КТ 10-164 Тип - Доставка Таксі…" at bounding box center [878, 321] width 1276 height 431
type input "22:00"
click at [742, 424] on div "Коментар" at bounding box center [878, 464] width 1236 height 86
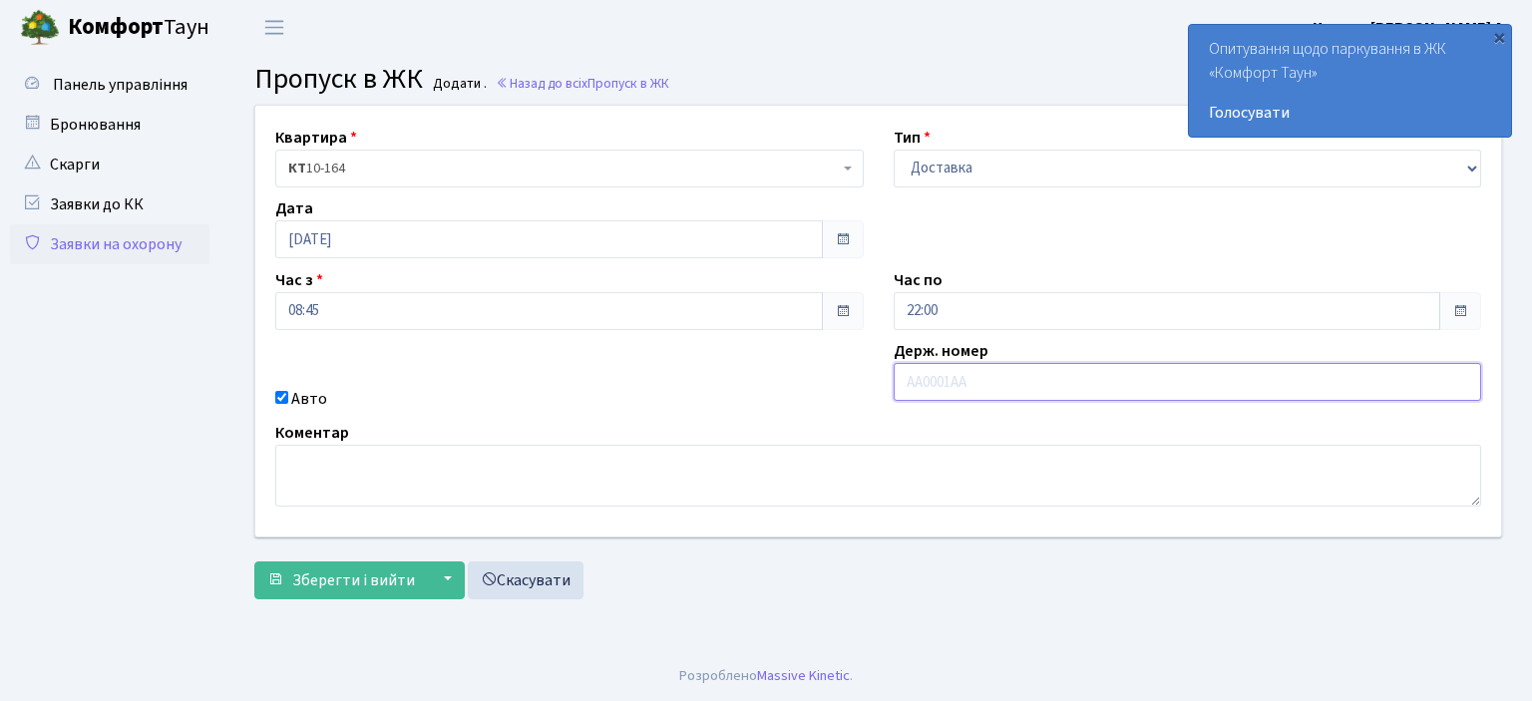
click at [939, 370] on input "text" at bounding box center [1188, 382] width 588 height 38
type input "AI8813HI"
click at [387, 582] on span "Зберегти і вийти" at bounding box center [353, 581] width 123 height 22
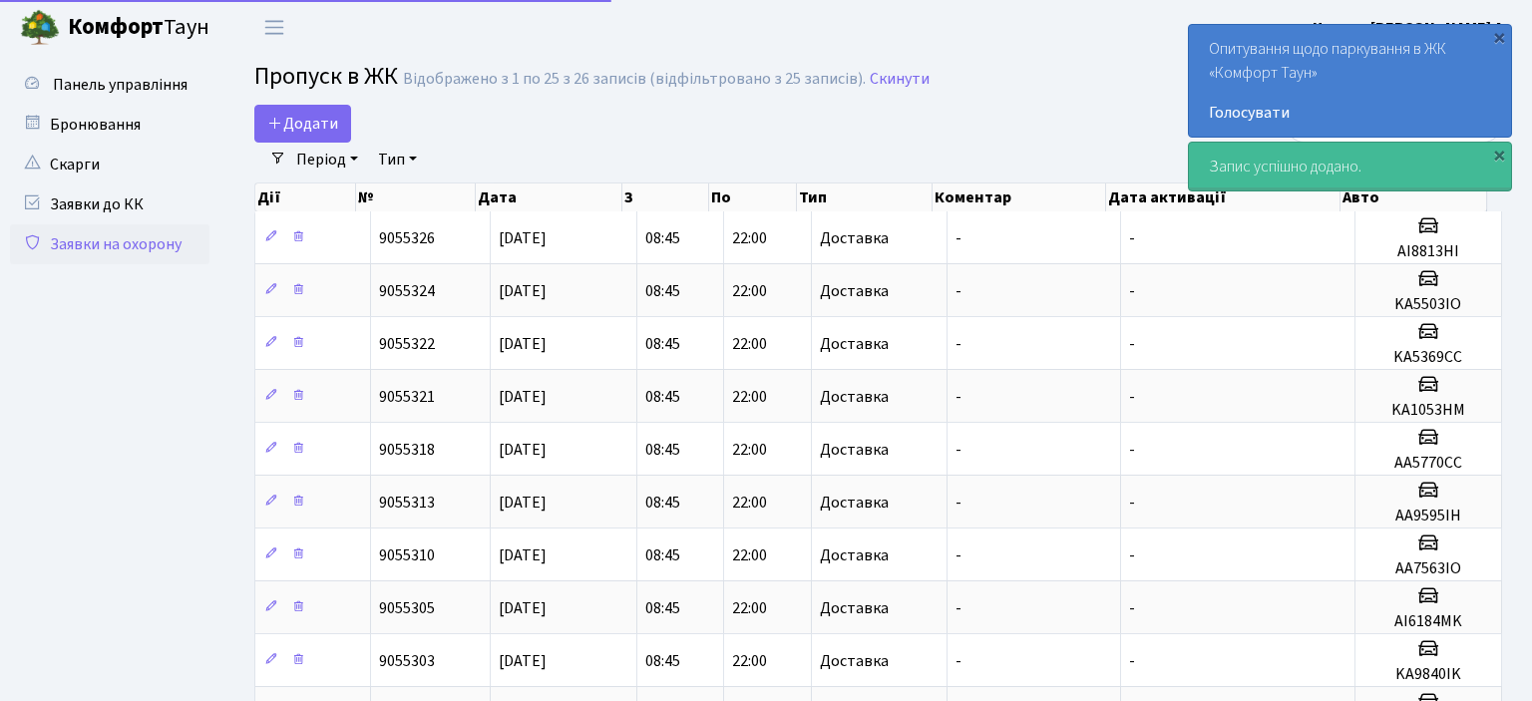
select select "25"
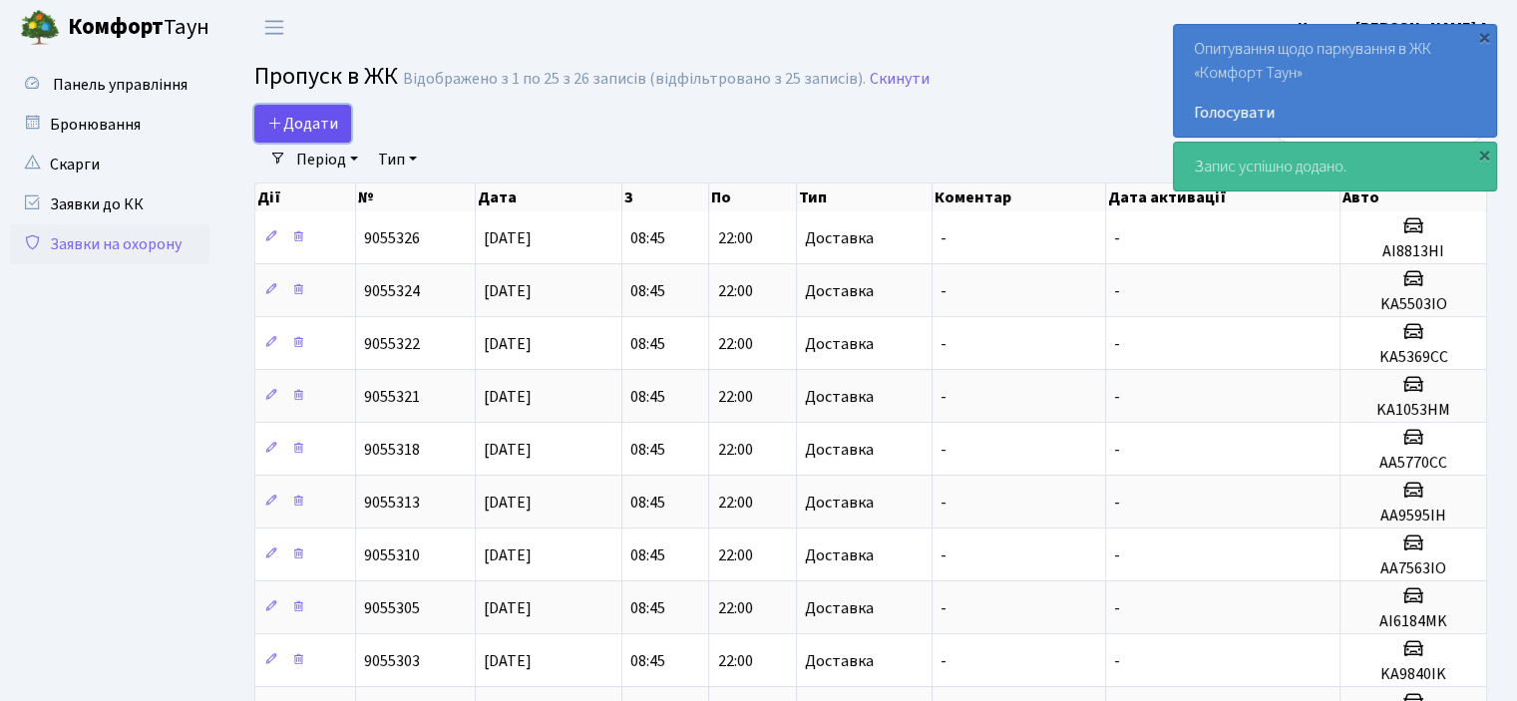
click at [287, 129] on span "Додати" at bounding box center [302, 124] width 71 height 22
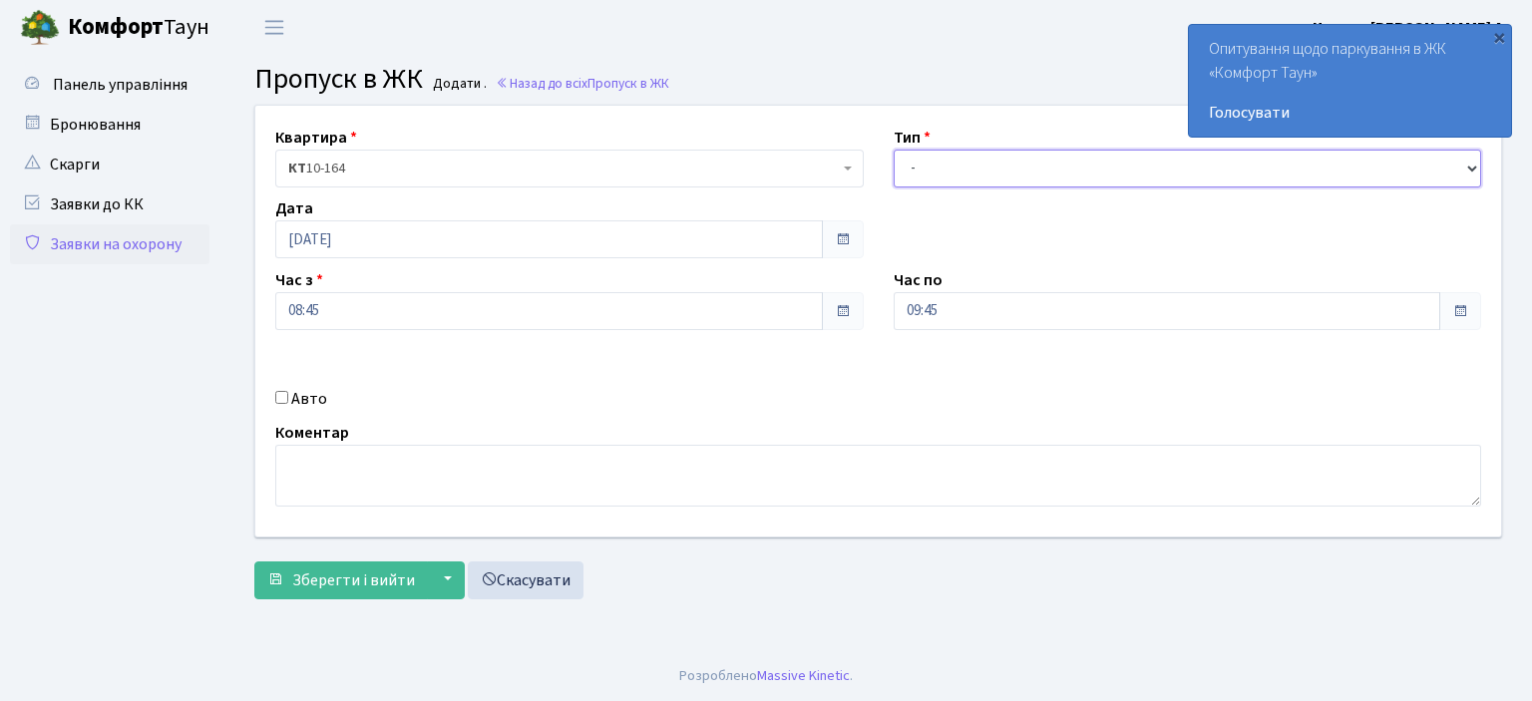
click at [1478, 167] on select "- Доставка Таксі Гості Сервіс" at bounding box center [1188, 169] width 588 height 38
select select "1"
click at [894, 150] on select "- Доставка Таксі Гості Сервіс" at bounding box center [1188, 169] width 588 height 38
click at [279, 398] on input "Авто" at bounding box center [281, 397] width 13 height 13
checkbox input "true"
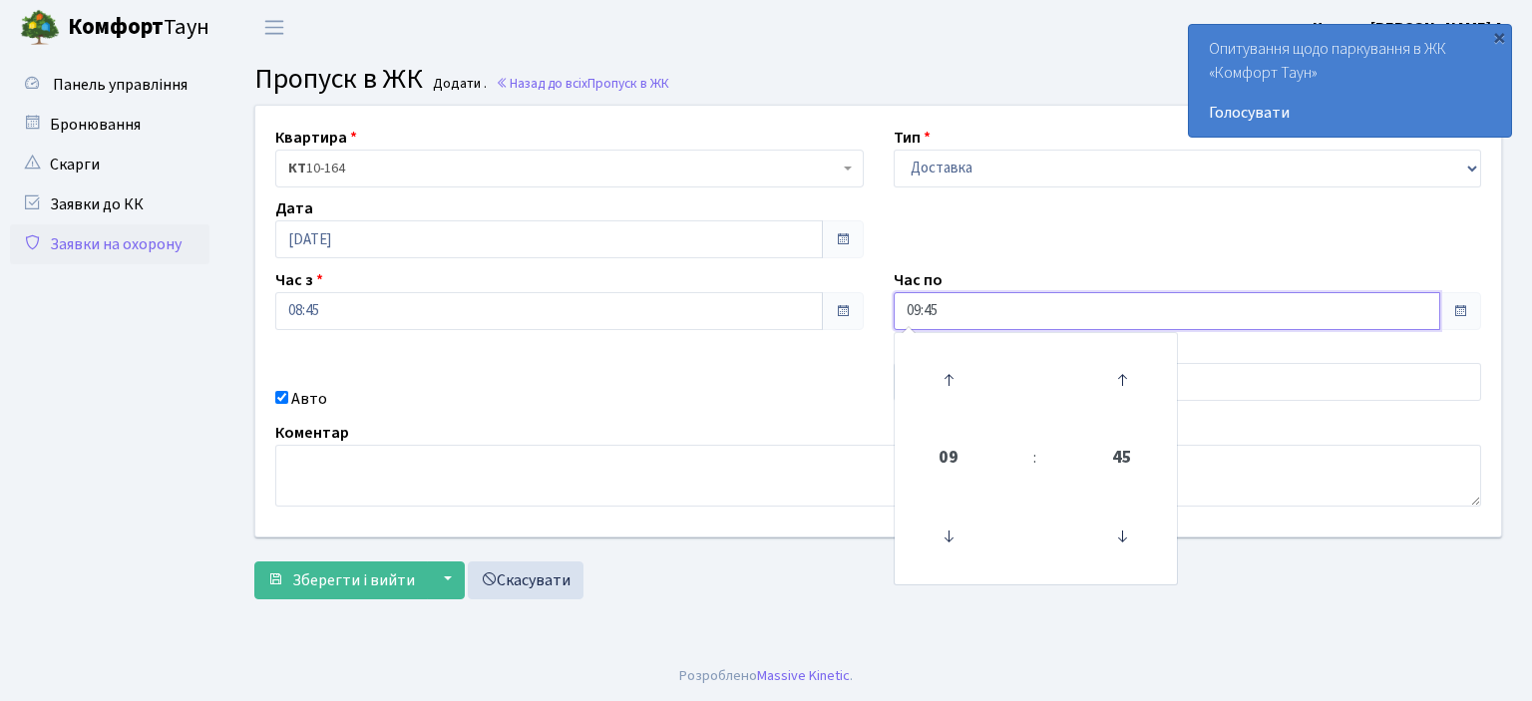
drag, startPoint x: 957, startPoint y: 299, endPoint x: 692, endPoint y: 320, distance: 266.1
click at [707, 320] on div "Квартира <b>КТ</b>&nbsp;&nbsp;&nbsp;&nbsp;10-164 КТ 10-164 Тип - Доставка Таксі…" at bounding box center [878, 321] width 1276 height 431
type input "22:00"
click at [610, 388] on div "Авто" at bounding box center [569, 399] width 618 height 24
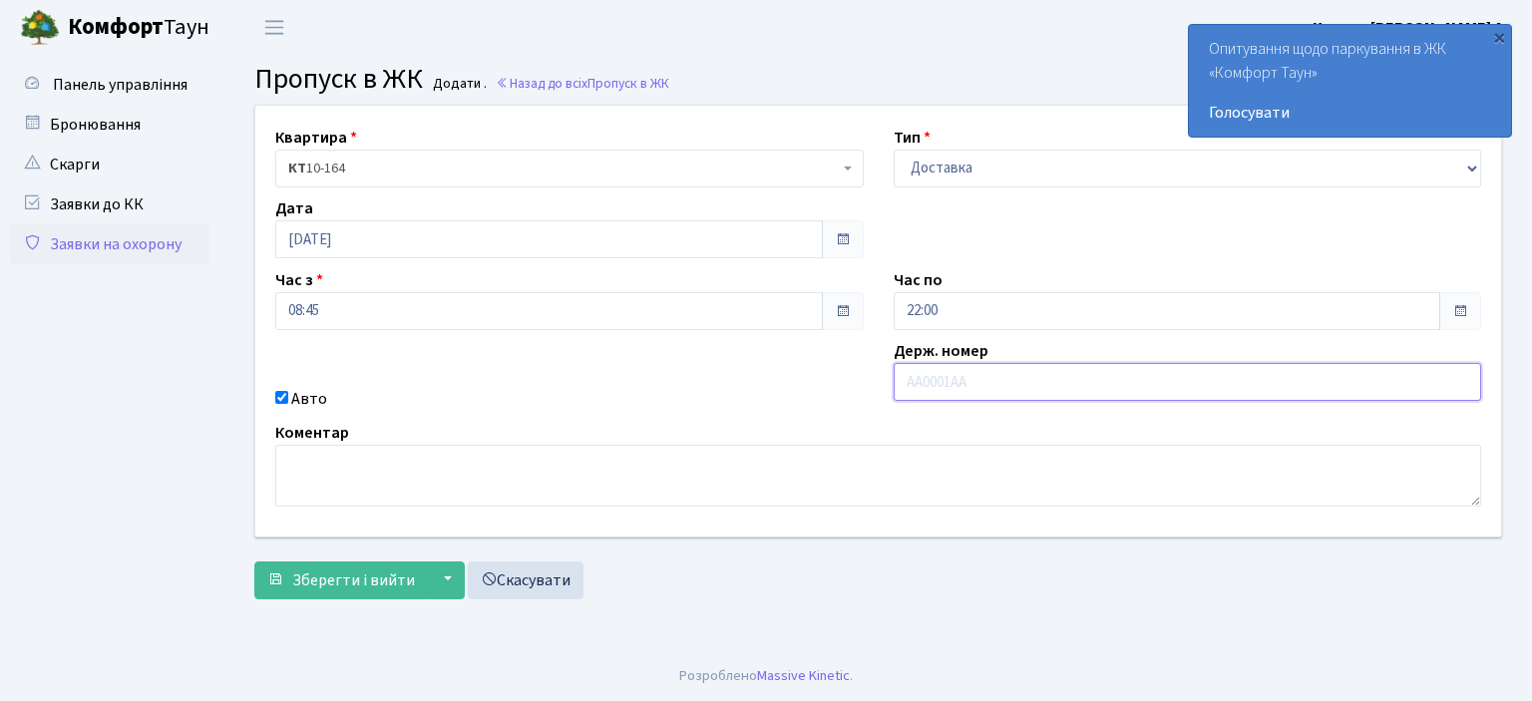
click at [939, 374] on input "text" at bounding box center [1188, 382] width 588 height 38
type input "AI8814HI"
click at [399, 584] on span "Зберегти і вийти" at bounding box center [353, 581] width 123 height 22
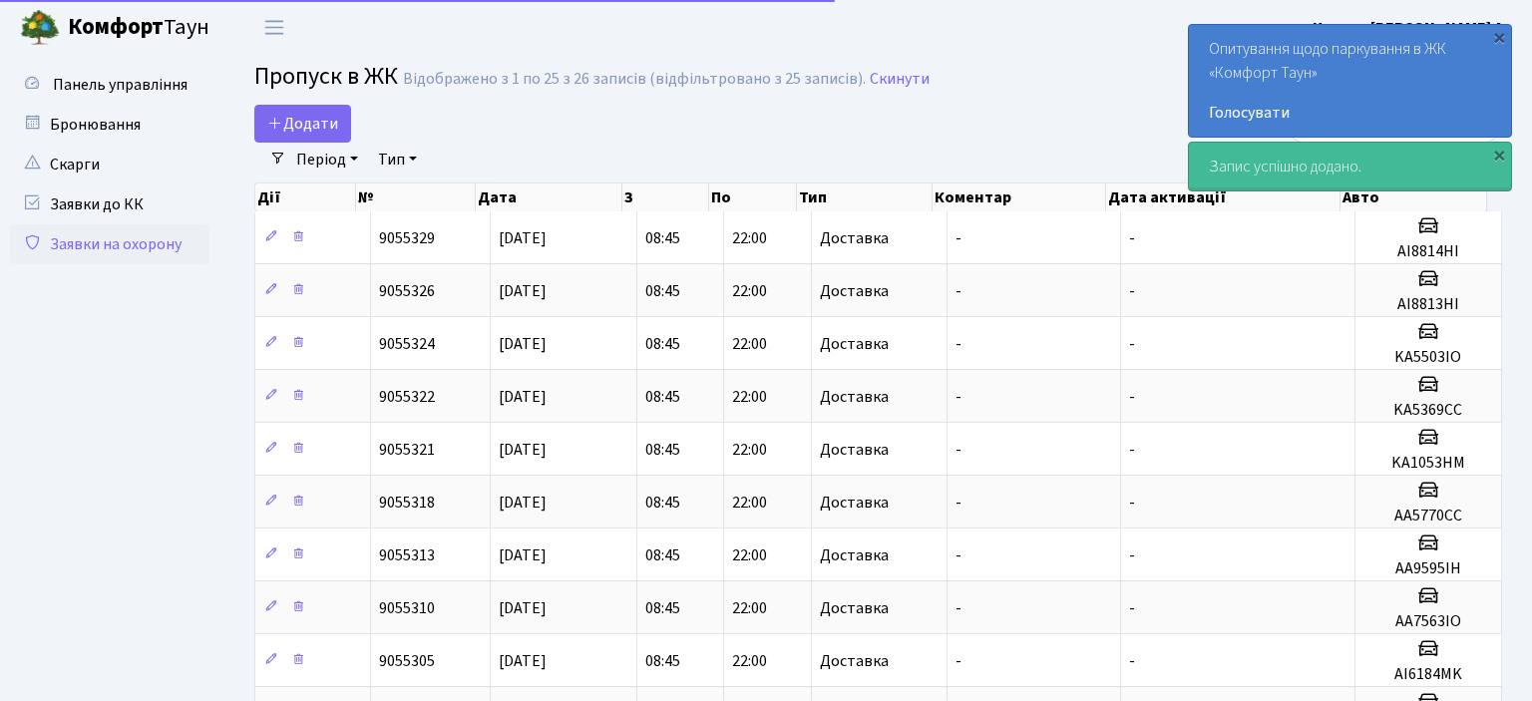
select select "25"
